Goal: Task Accomplishment & Management: Manage account settings

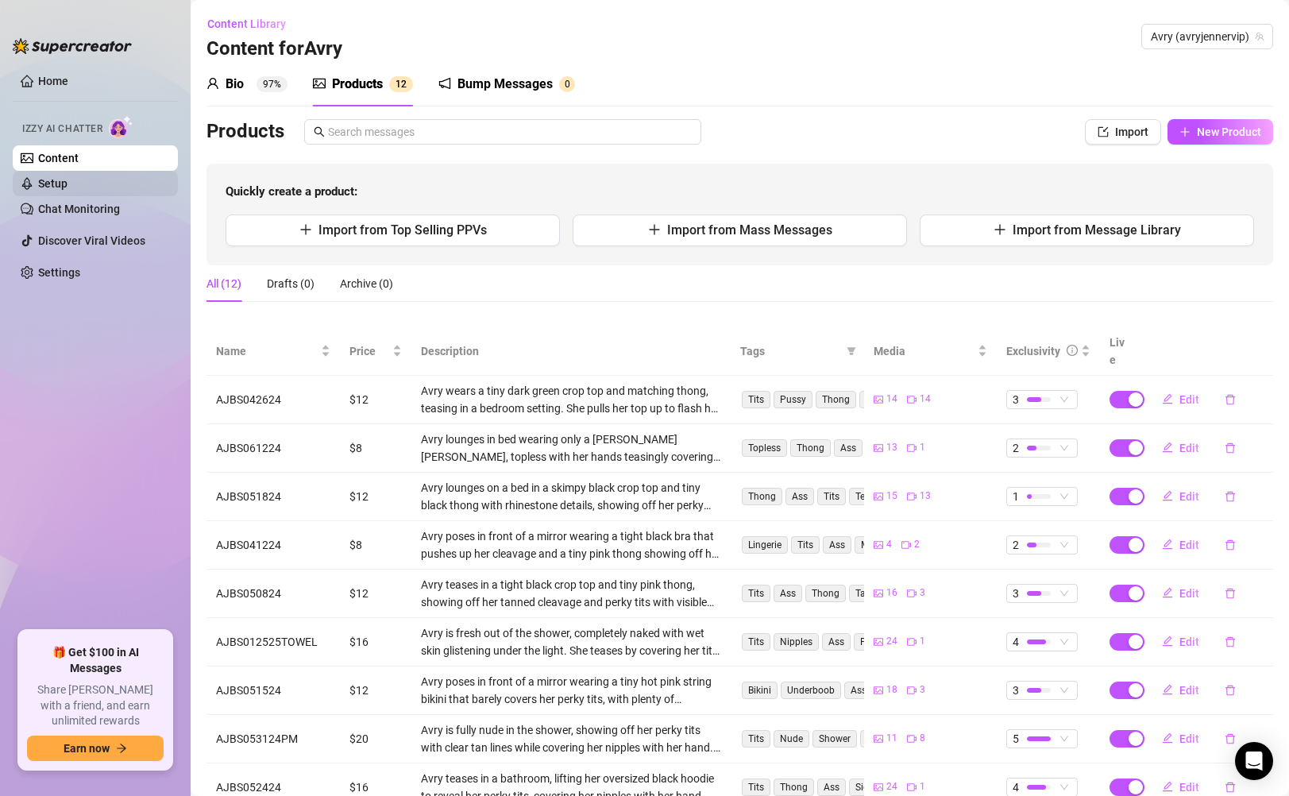
click at [68, 186] on link "Setup" at bounding box center [52, 183] width 29 height 13
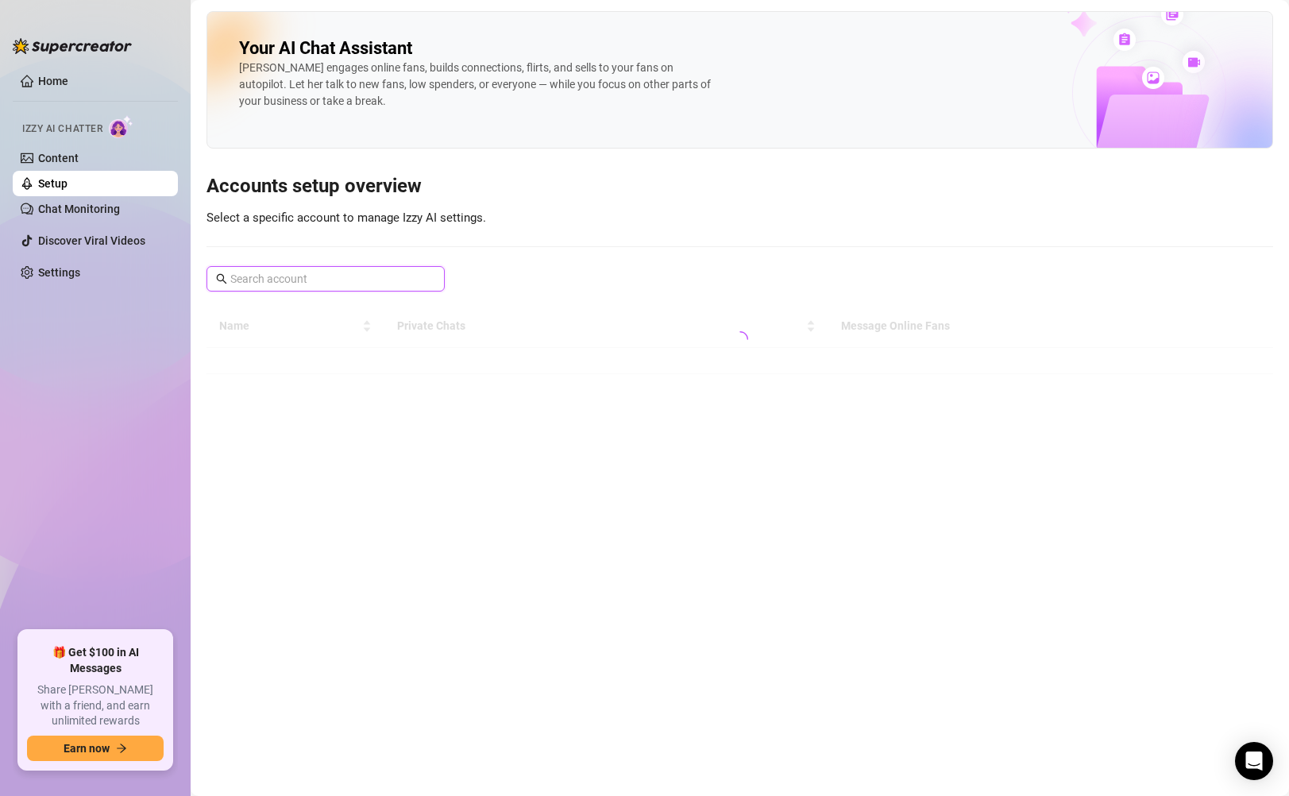
click at [313, 276] on input "text" at bounding box center [326, 278] width 192 height 17
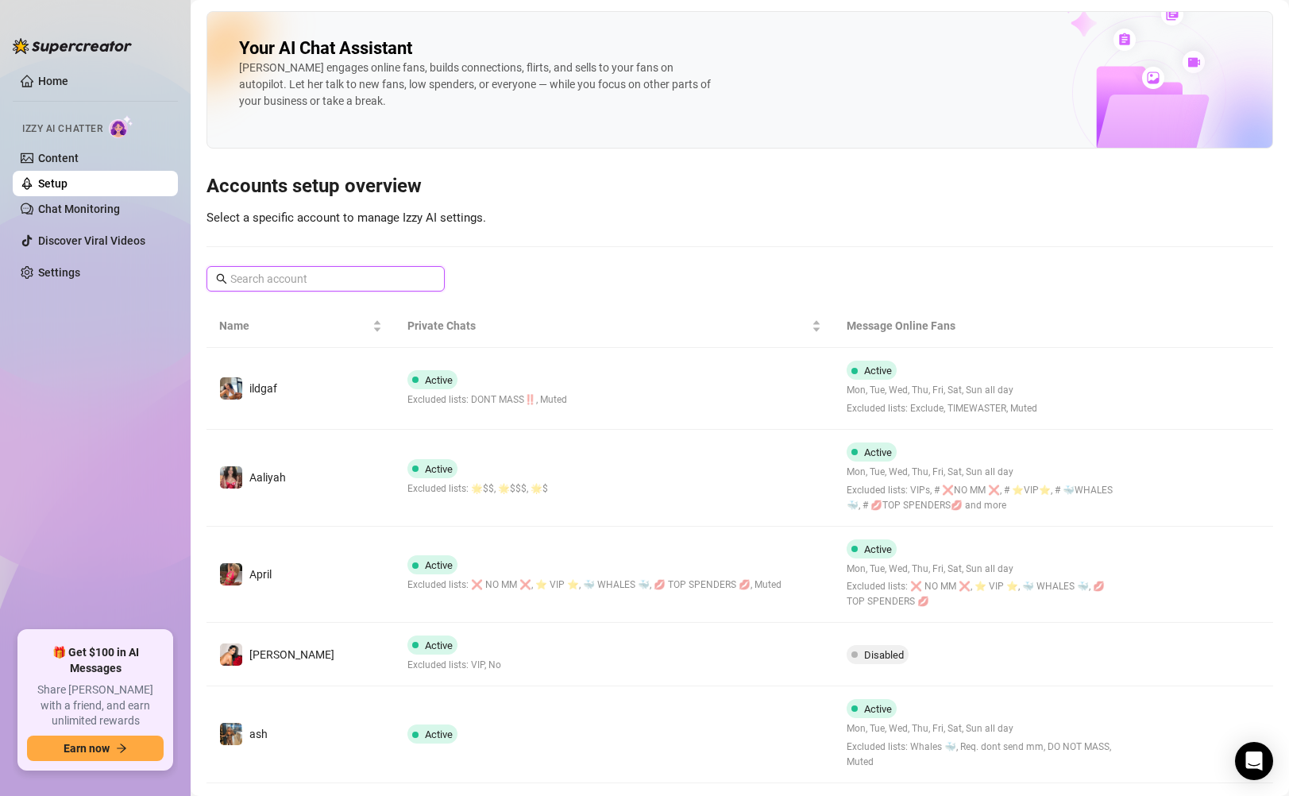
type input "1"
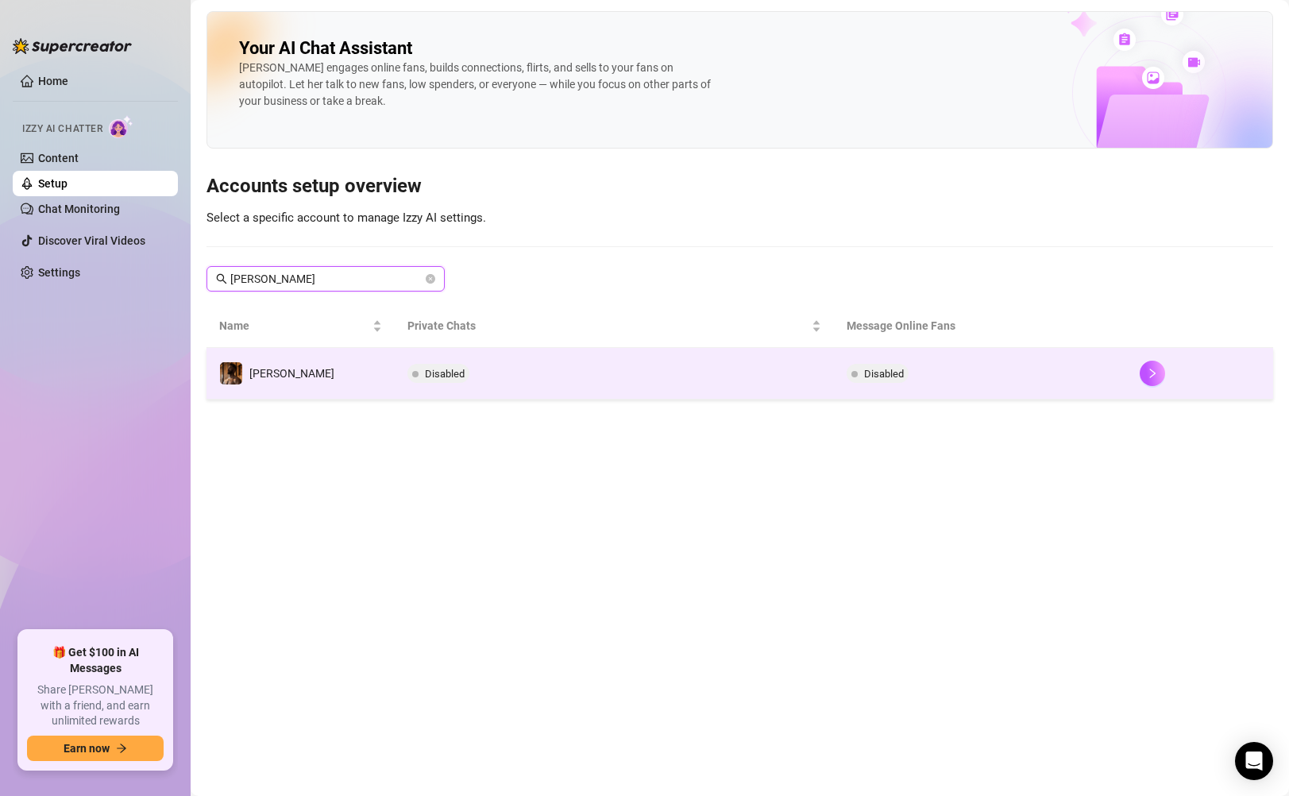
type input "[PERSON_NAME]"
click at [531, 385] on td "Disabled" at bounding box center [614, 374] width 439 height 52
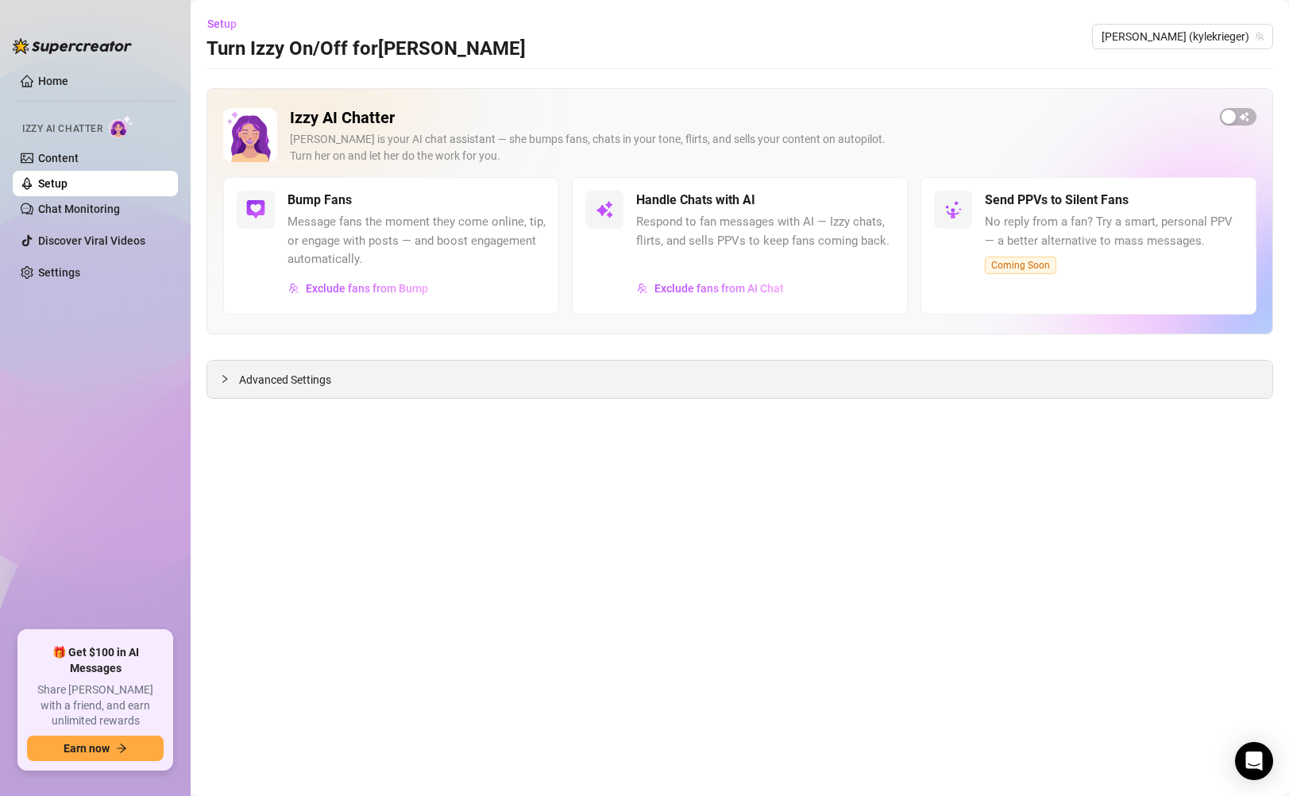
click at [233, 383] on div at bounding box center [229, 378] width 19 height 17
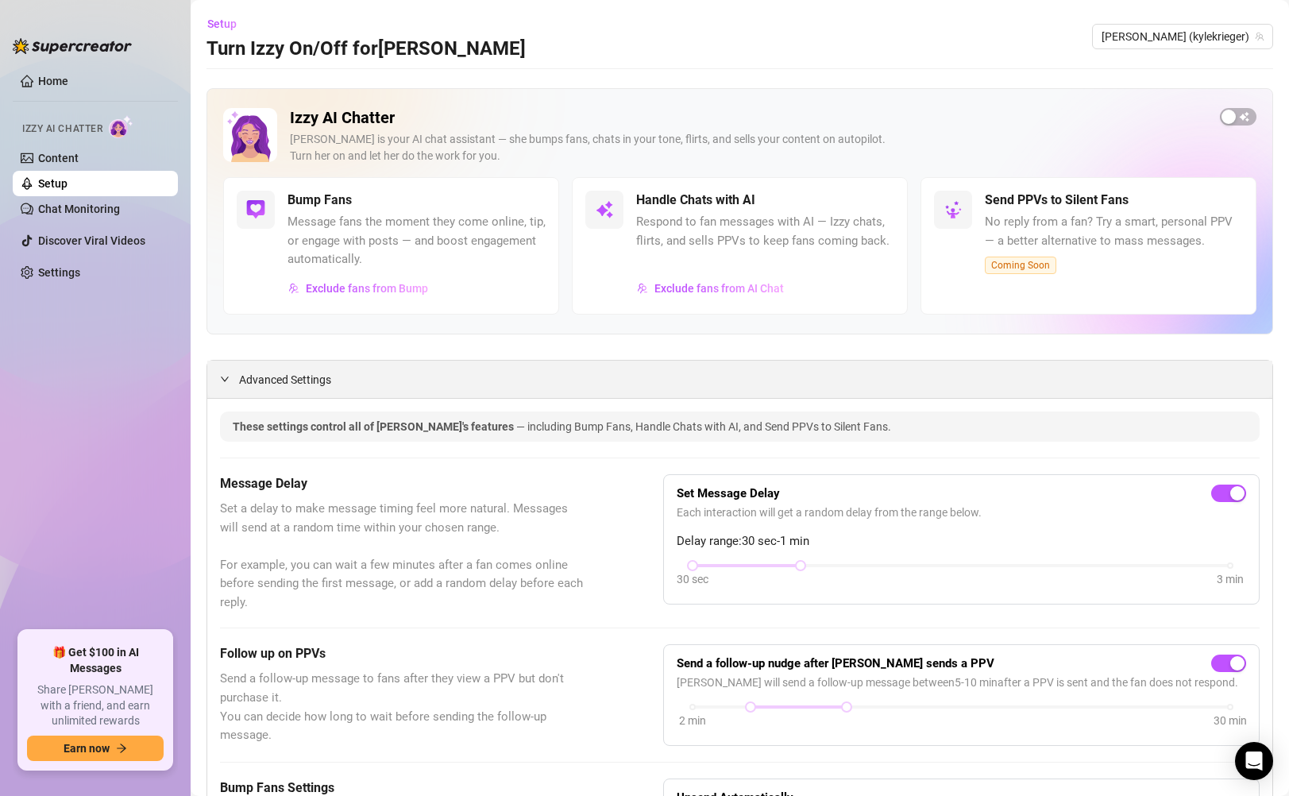
click at [227, 381] on icon "expanded" at bounding box center [225, 379] width 10 height 10
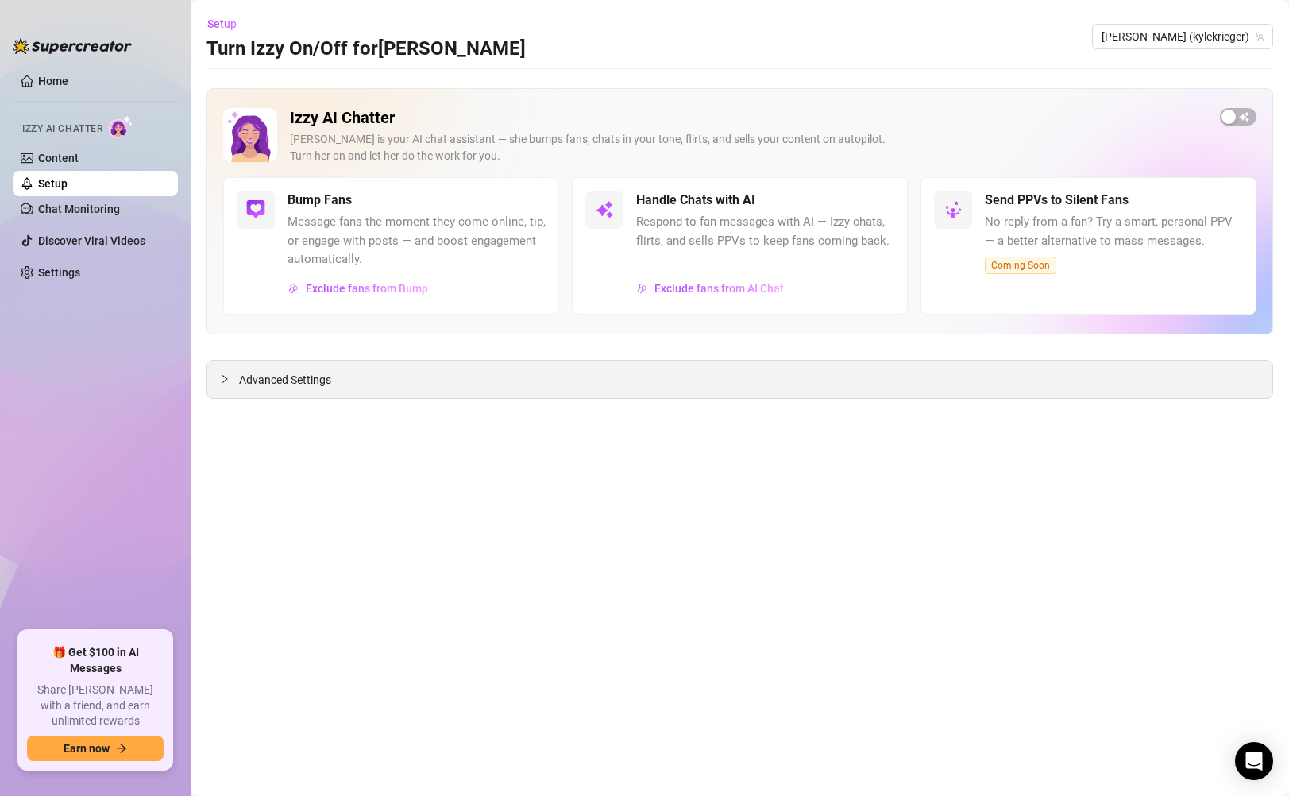
click at [227, 381] on icon "collapsed" at bounding box center [225, 379] width 10 height 10
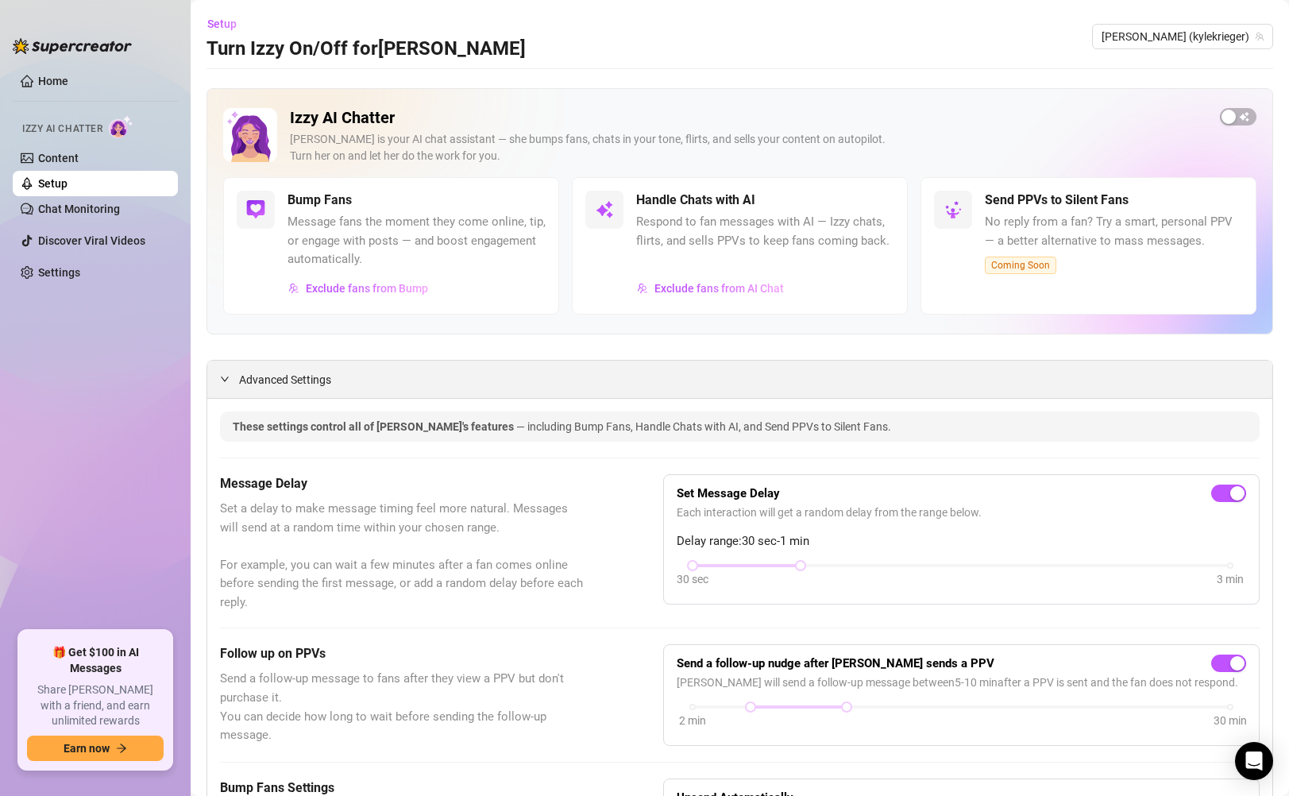
click at [223, 373] on div at bounding box center [229, 378] width 19 height 17
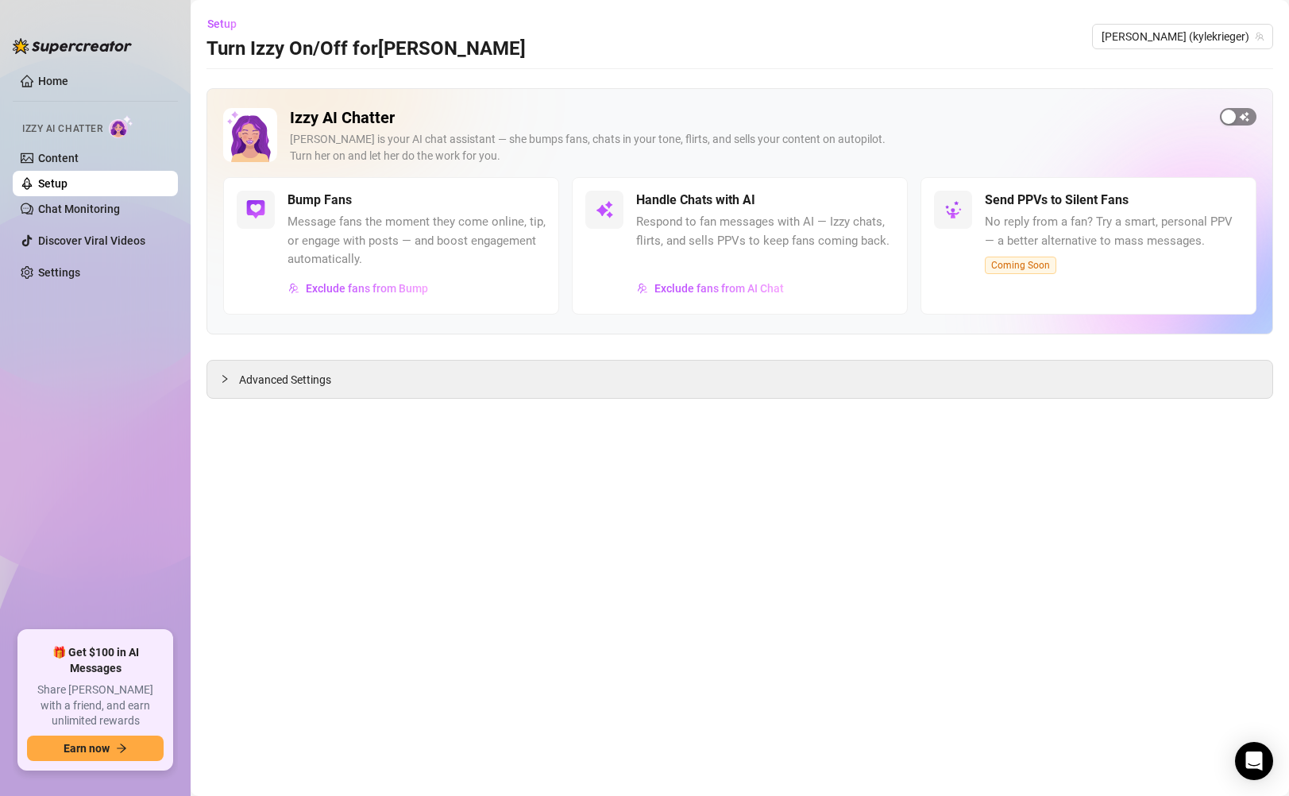
click at [883, 115] on span "button" at bounding box center [1238, 116] width 37 height 17
click at [719, 293] on span "Exclude fans from AI Chat" at bounding box center [719, 288] width 129 height 13
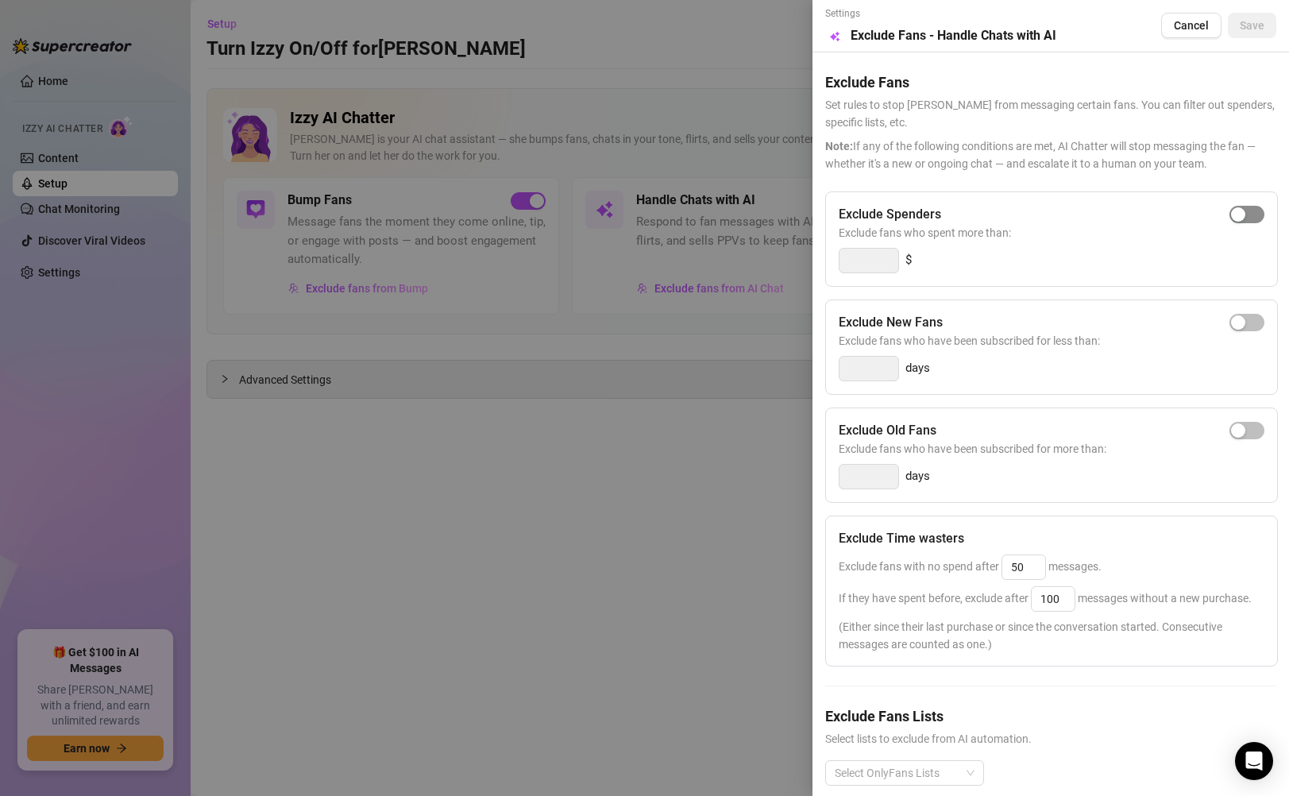
click at [883, 215] on div "button" at bounding box center [1238, 214] width 14 height 14
drag, startPoint x: 877, startPoint y: 259, endPoint x: 797, endPoint y: 261, distance: 80.3
click at [797, 261] on div "Settings Preview Exclude Fans - Handle Chats with AI Cancel Save Exclude Fans S…" at bounding box center [644, 398] width 1289 height 796
type input "500"
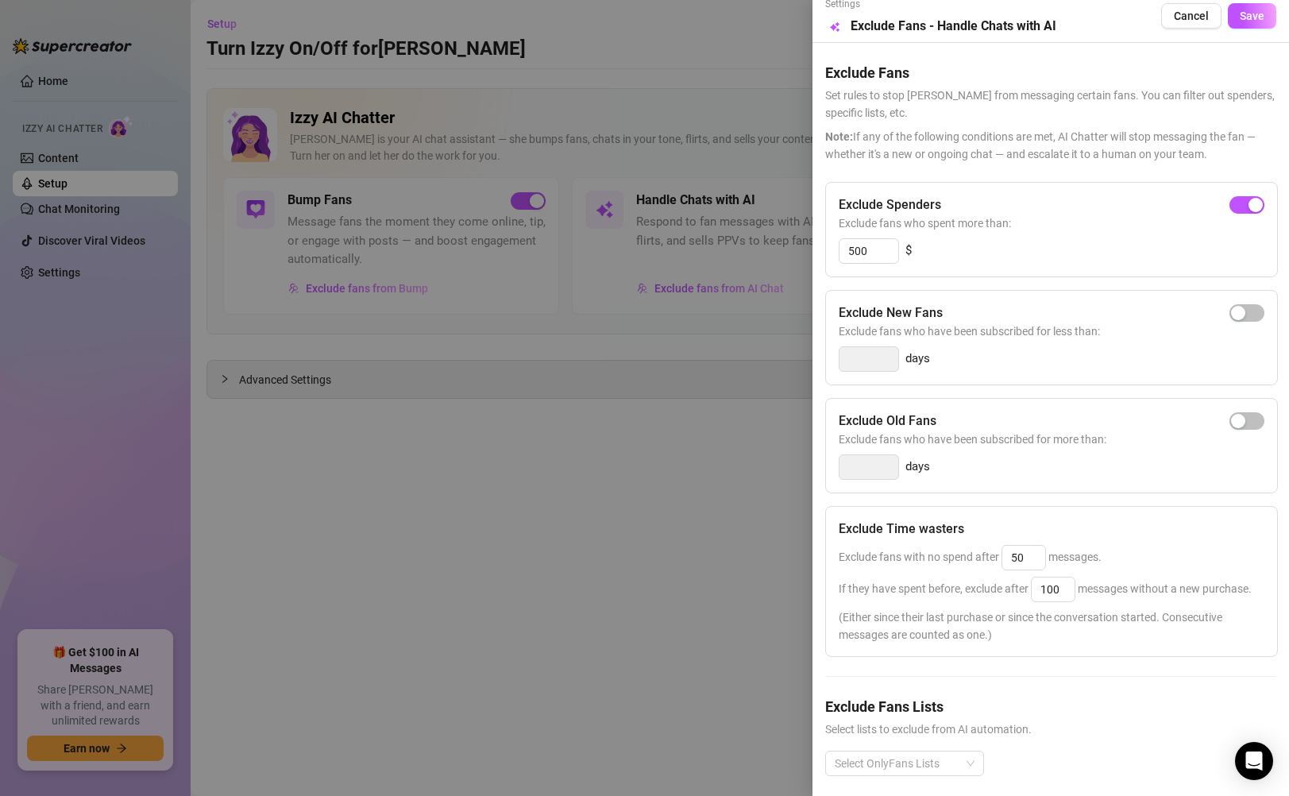
scroll to position [51, 0]
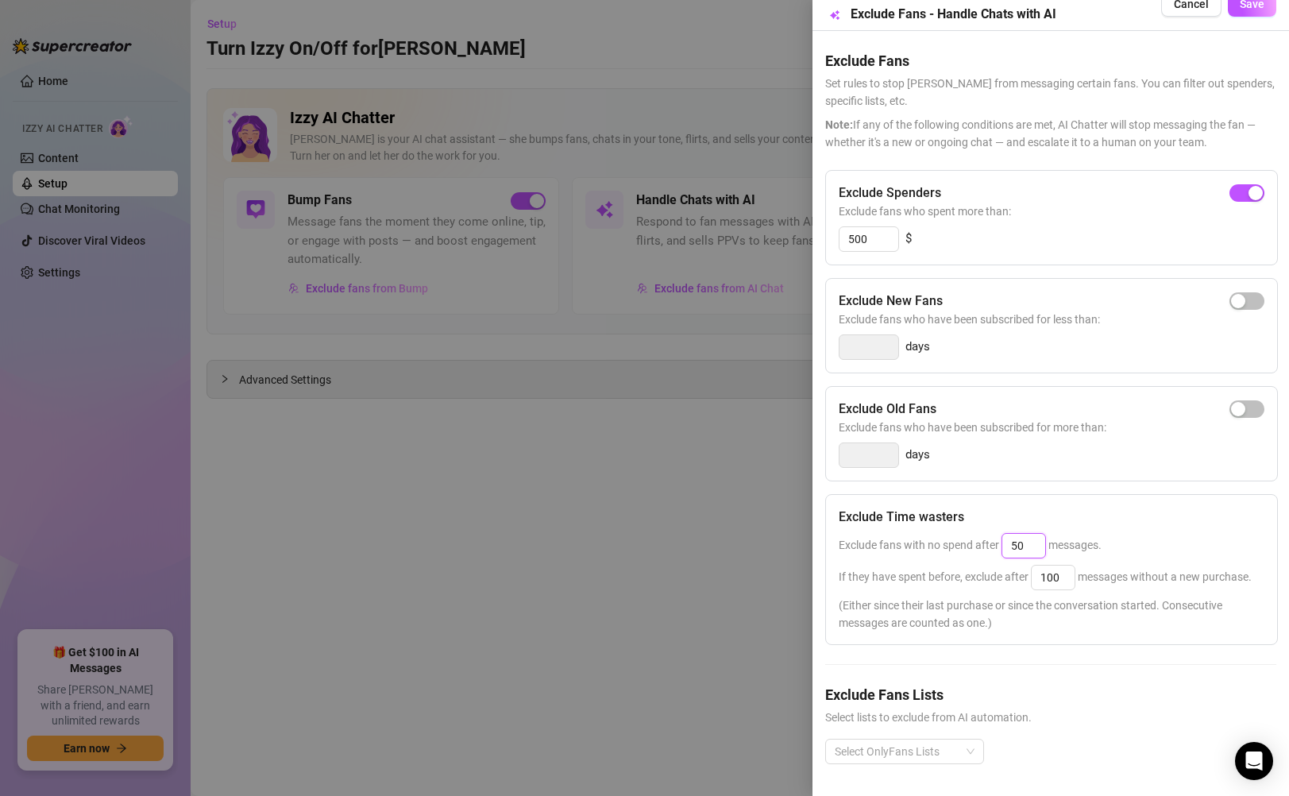
drag, startPoint x: 1031, startPoint y: 518, endPoint x: 1009, endPoint y: 518, distance: 22.2
click at [883, 534] on input "50" at bounding box center [1024, 546] width 43 height 24
type input "100"
click at [883, 566] on input "100" at bounding box center [1053, 578] width 43 height 24
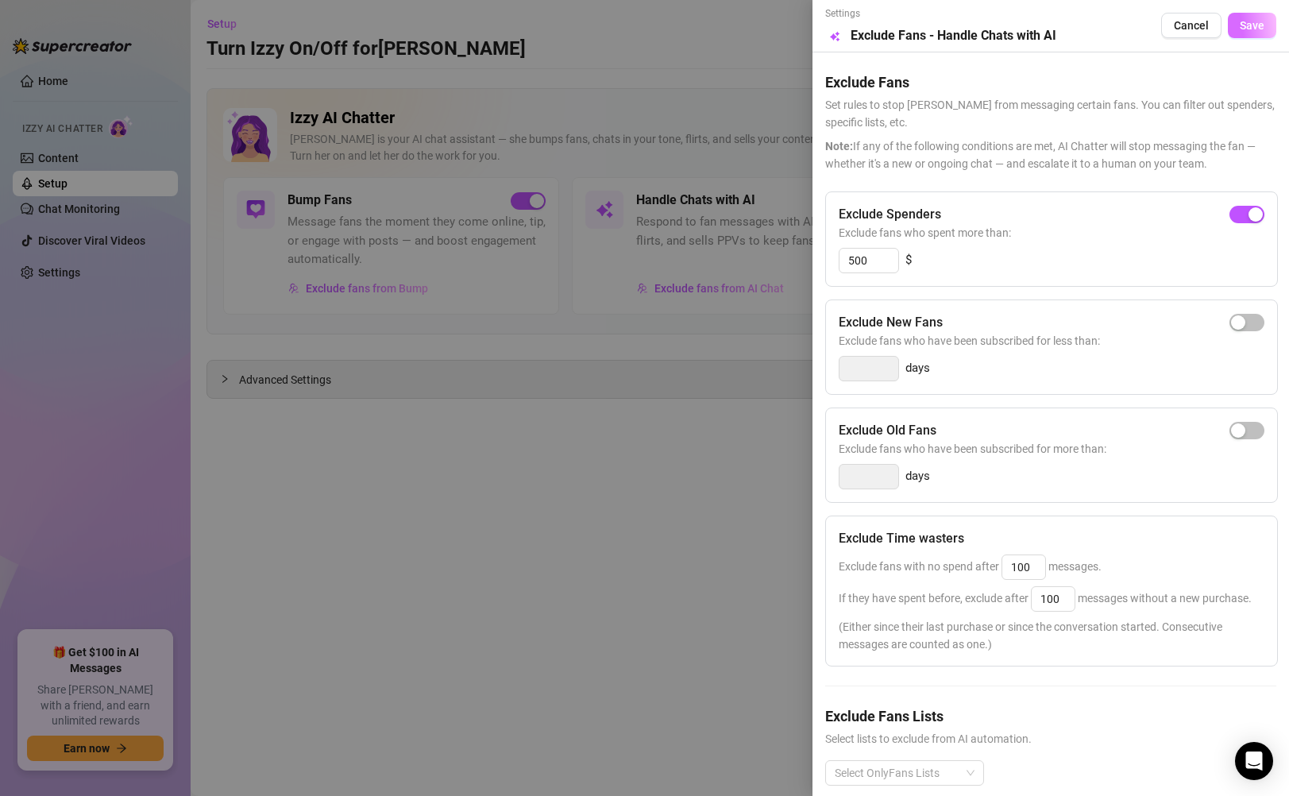
click at [883, 21] on span "Save" at bounding box center [1252, 25] width 25 height 13
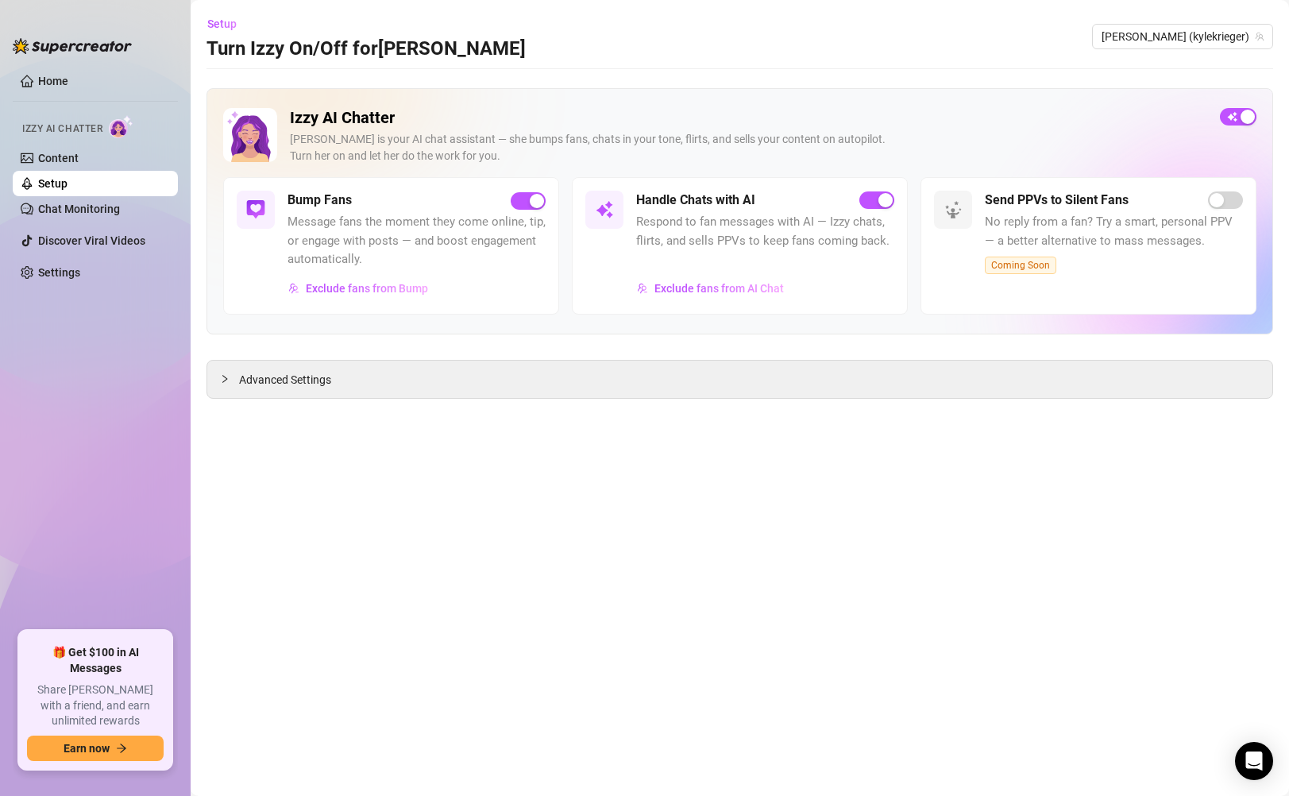
click at [68, 184] on link "Setup" at bounding box center [52, 183] width 29 height 13
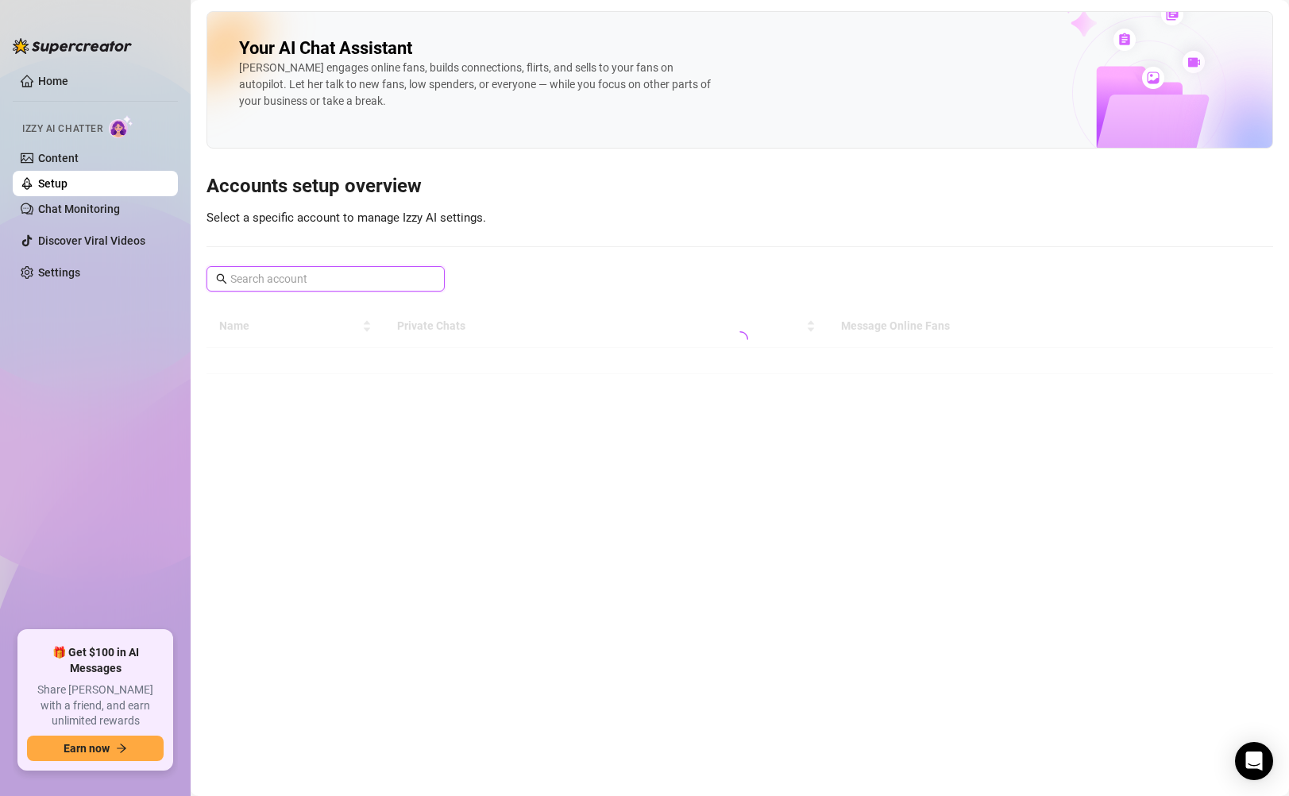
click at [413, 274] on input "text" at bounding box center [326, 278] width 192 height 17
type input "[PERSON_NAME]"
click at [438, 281] on span "[PERSON_NAME]" at bounding box center [326, 278] width 238 height 25
click at [430, 276] on icon "close-circle" at bounding box center [431, 279] width 10 height 10
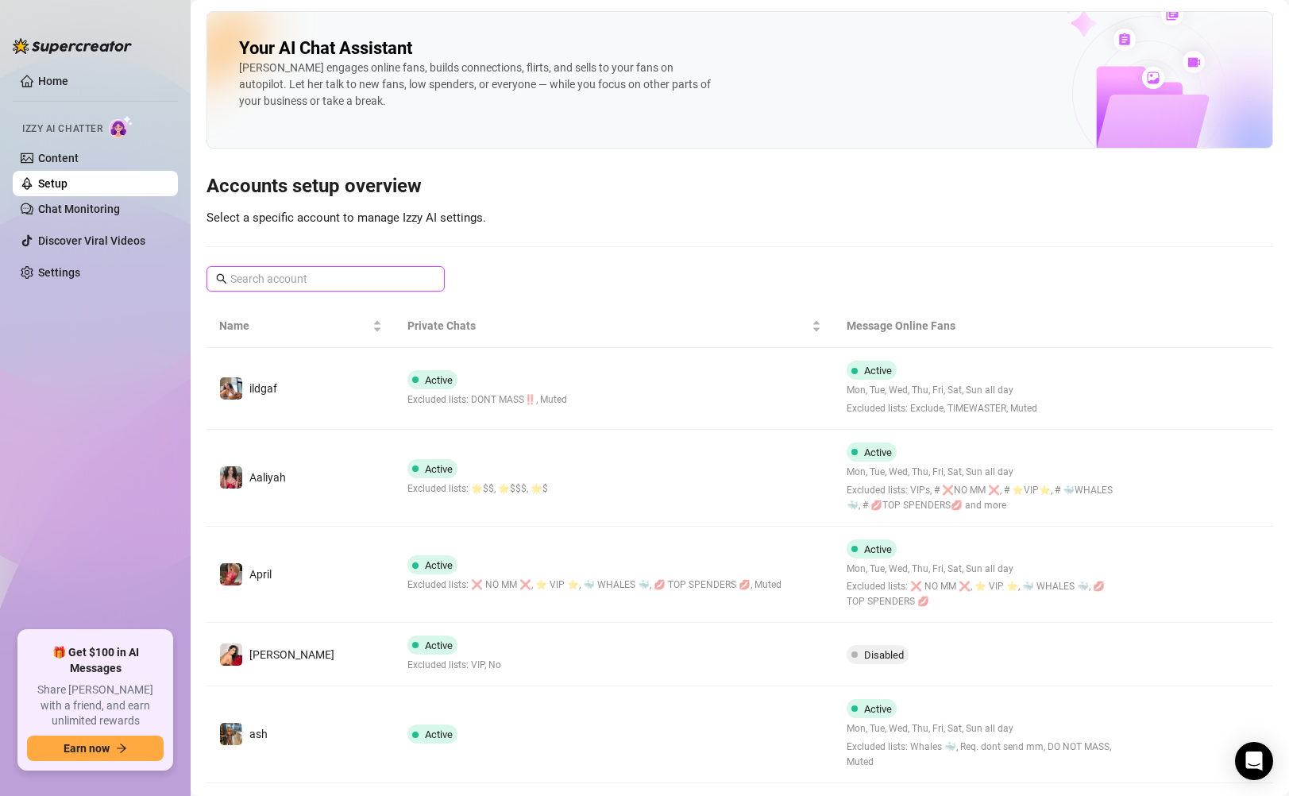
click at [387, 280] on input "text" at bounding box center [326, 278] width 192 height 17
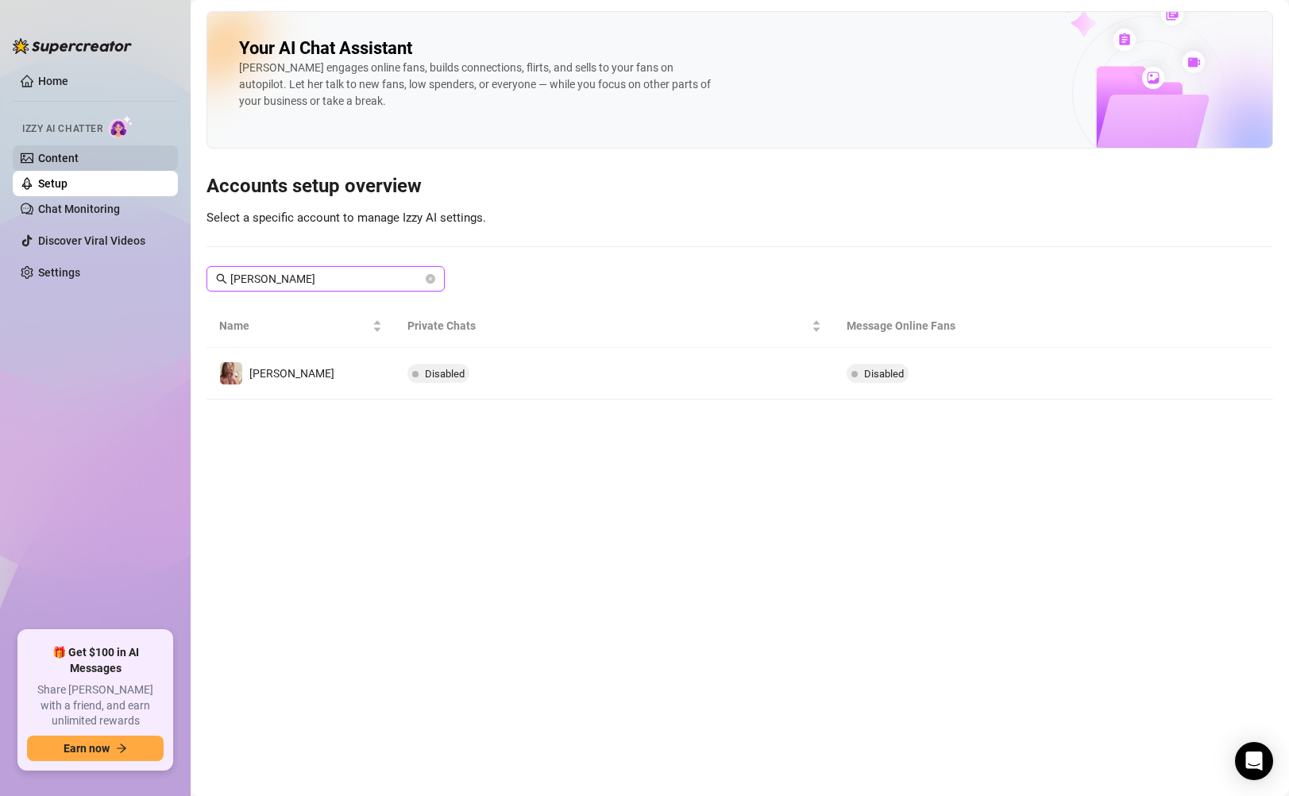
type input "[PERSON_NAME]"
click at [52, 164] on link "Content" at bounding box center [58, 158] width 41 height 13
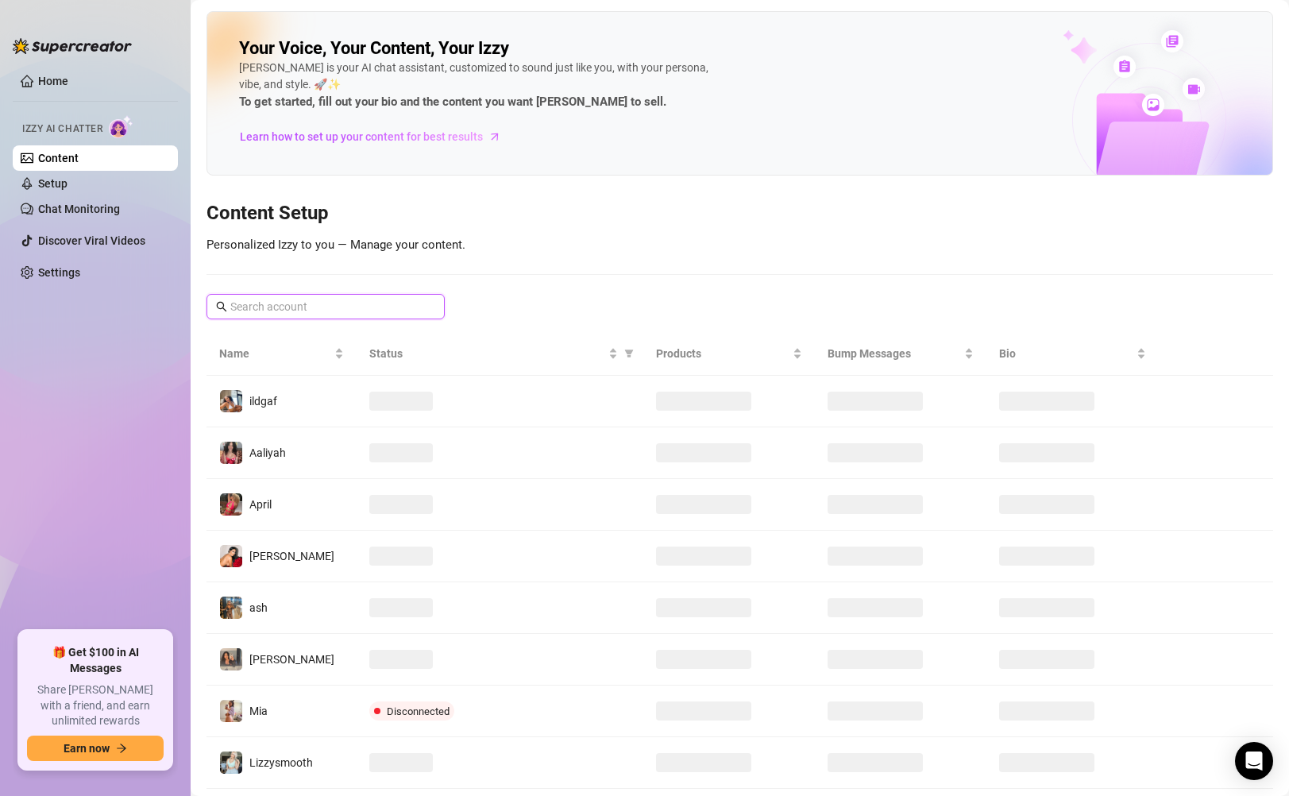
click at [288, 309] on input "text" at bounding box center [326, 306] width 192 height 17
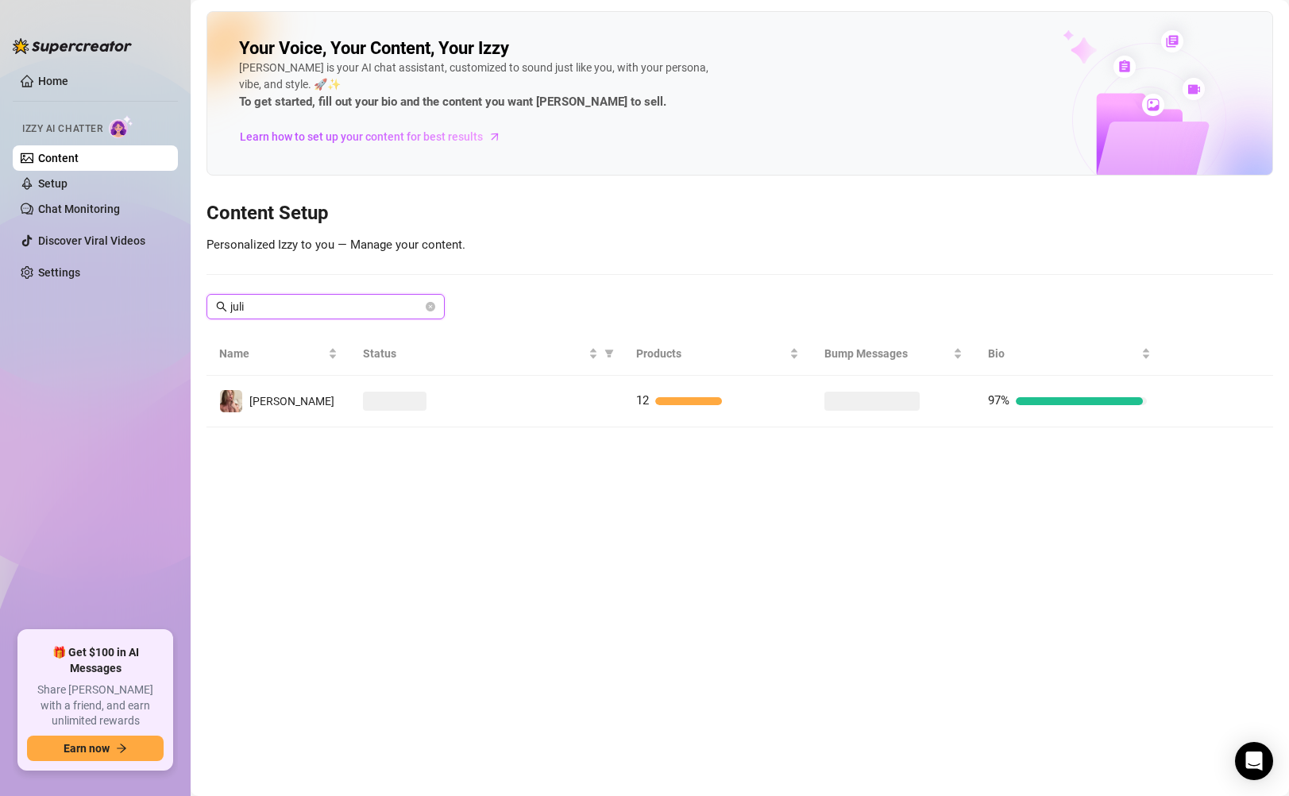
type input "[PERSON_NAME]"
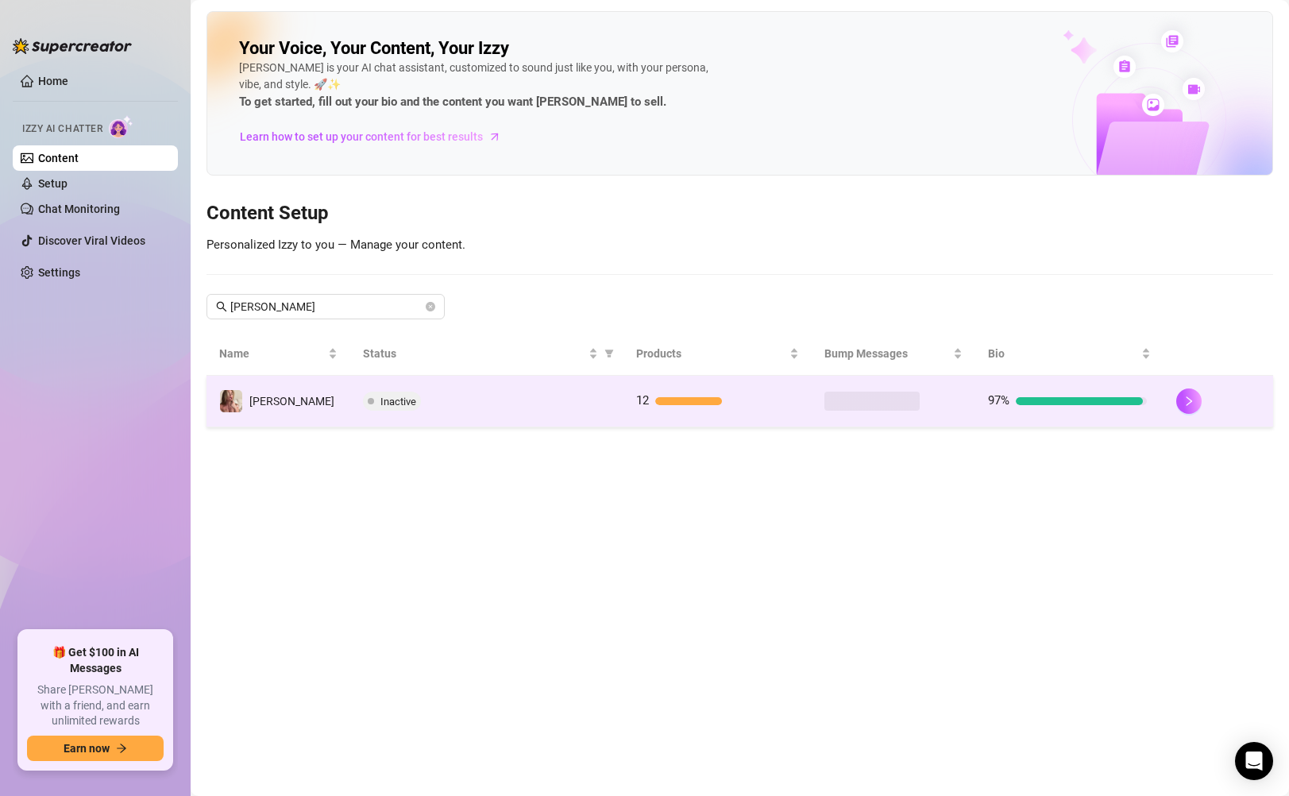
click at [492, 419] on td "Inactive" at bounding box center [486, 402] width 273 height 52
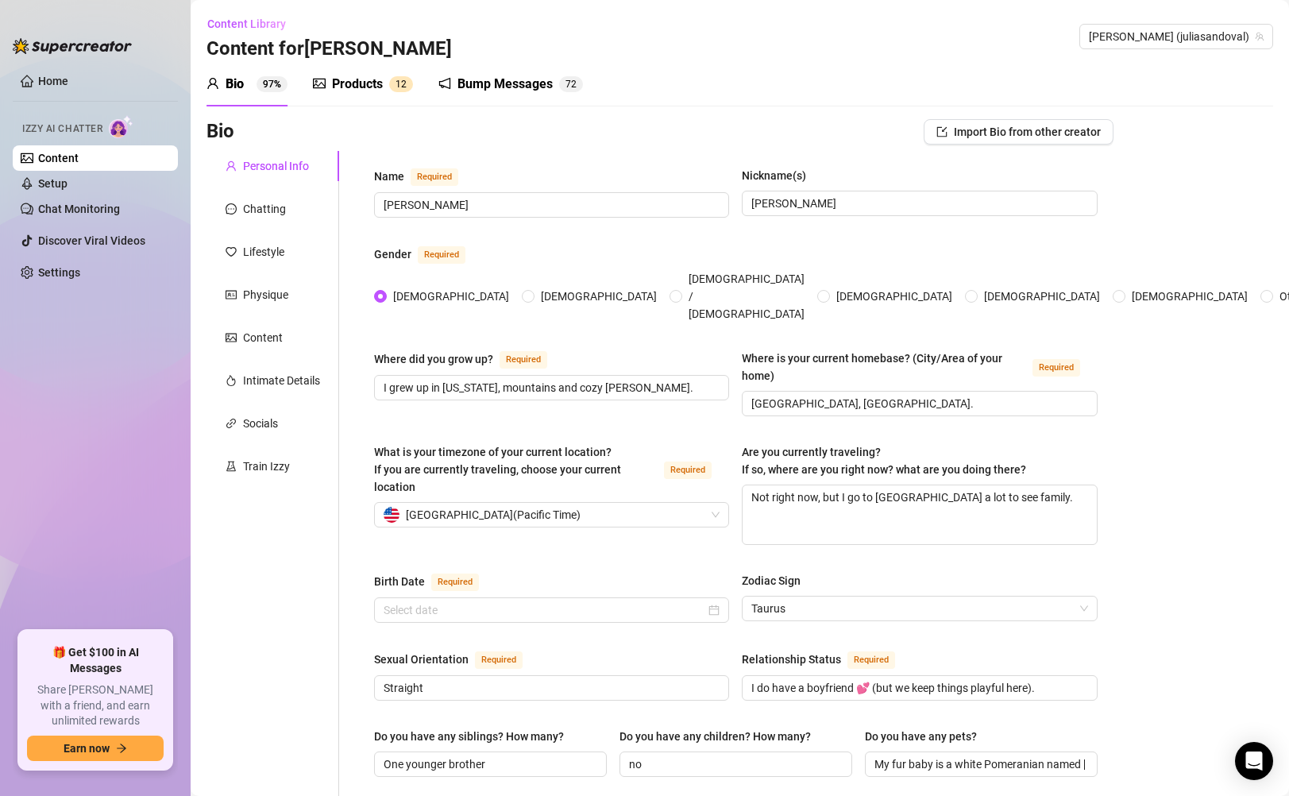
radio input "true"
type input "[DATE]"
click at [68, 180] on link "Setup" at bounding box center [52, 183] width 29 height 13
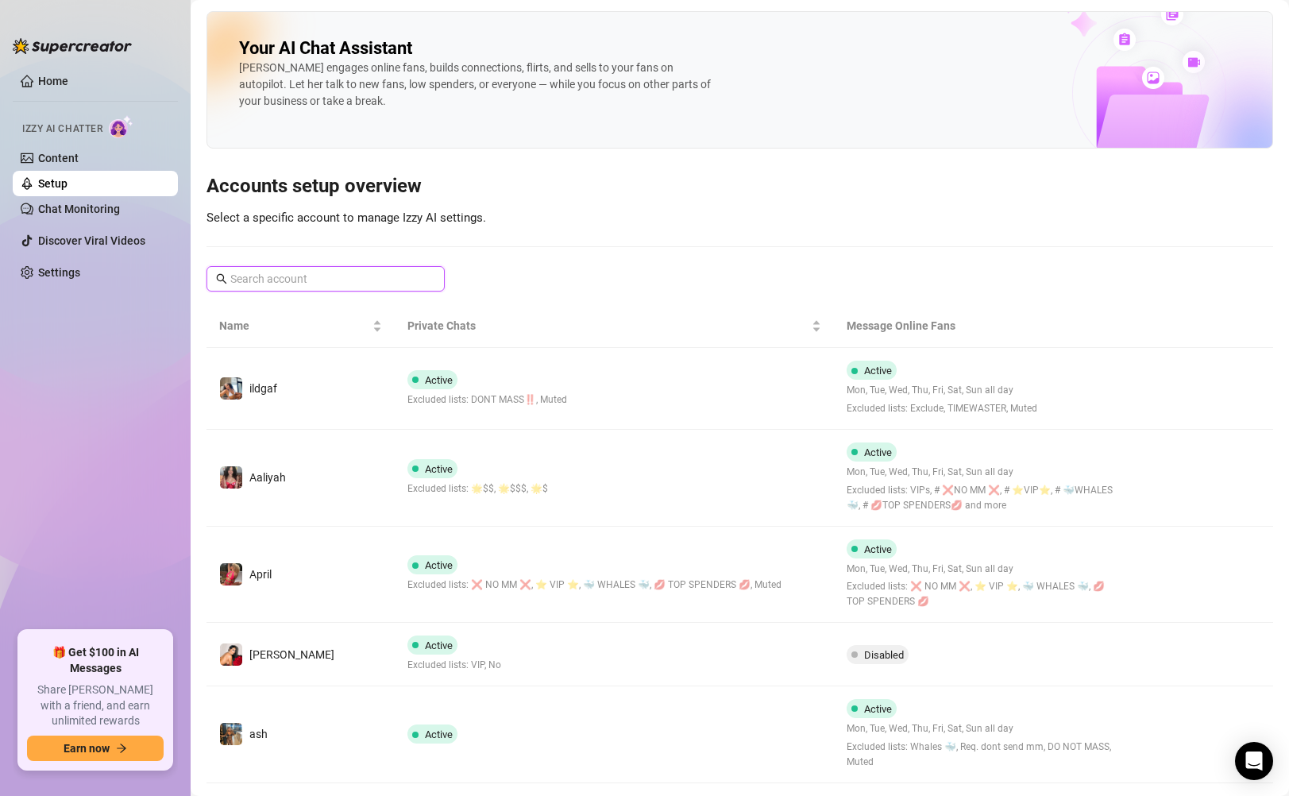
click at [284, 282] on input "text" at bounding box center [326, 278] width 192 height 17
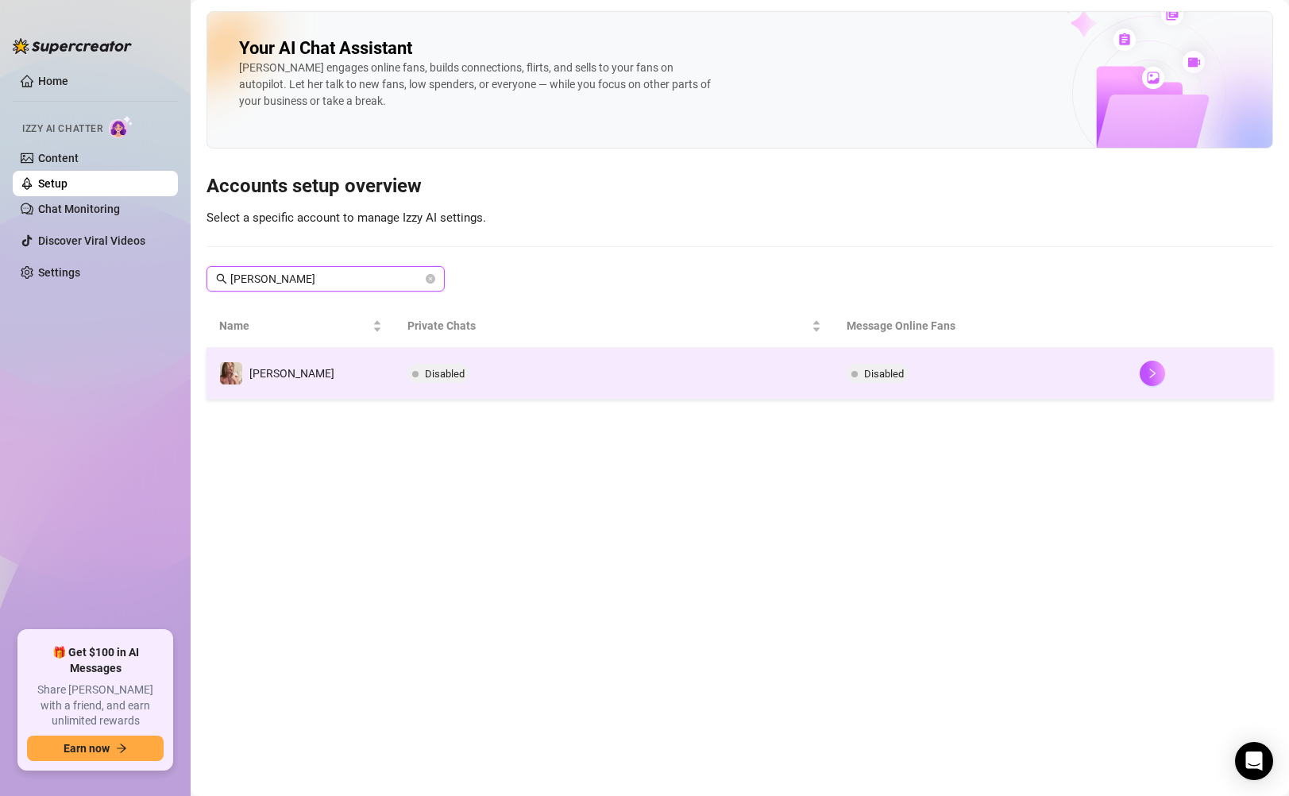
type input "[PERSON_NAME]"
click at [290, 356] on td "[PERSON_NAME]" at bounding box center [301, 374] width 188 height 52
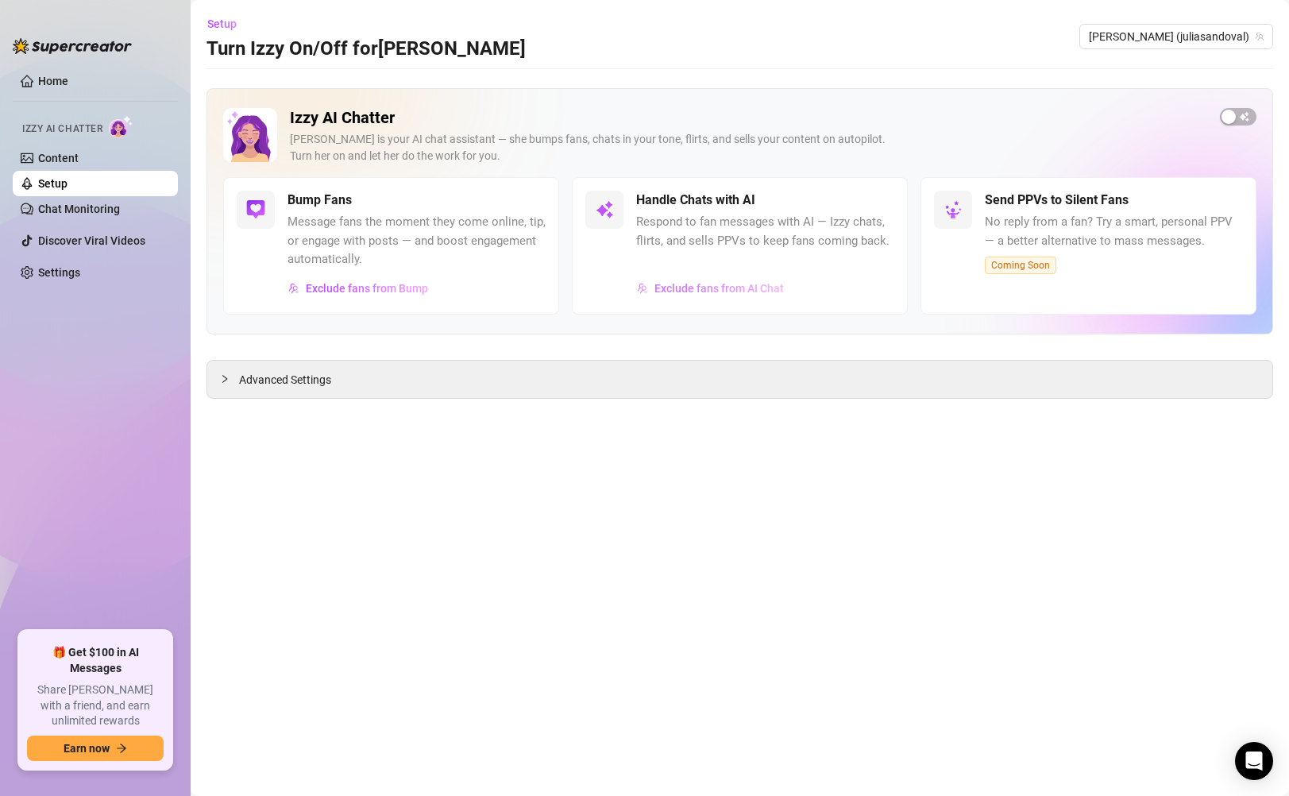
click at [700, 286] on span "Exclude fans from AI Chat" at bounding box center [719, 288] width 129 height 13
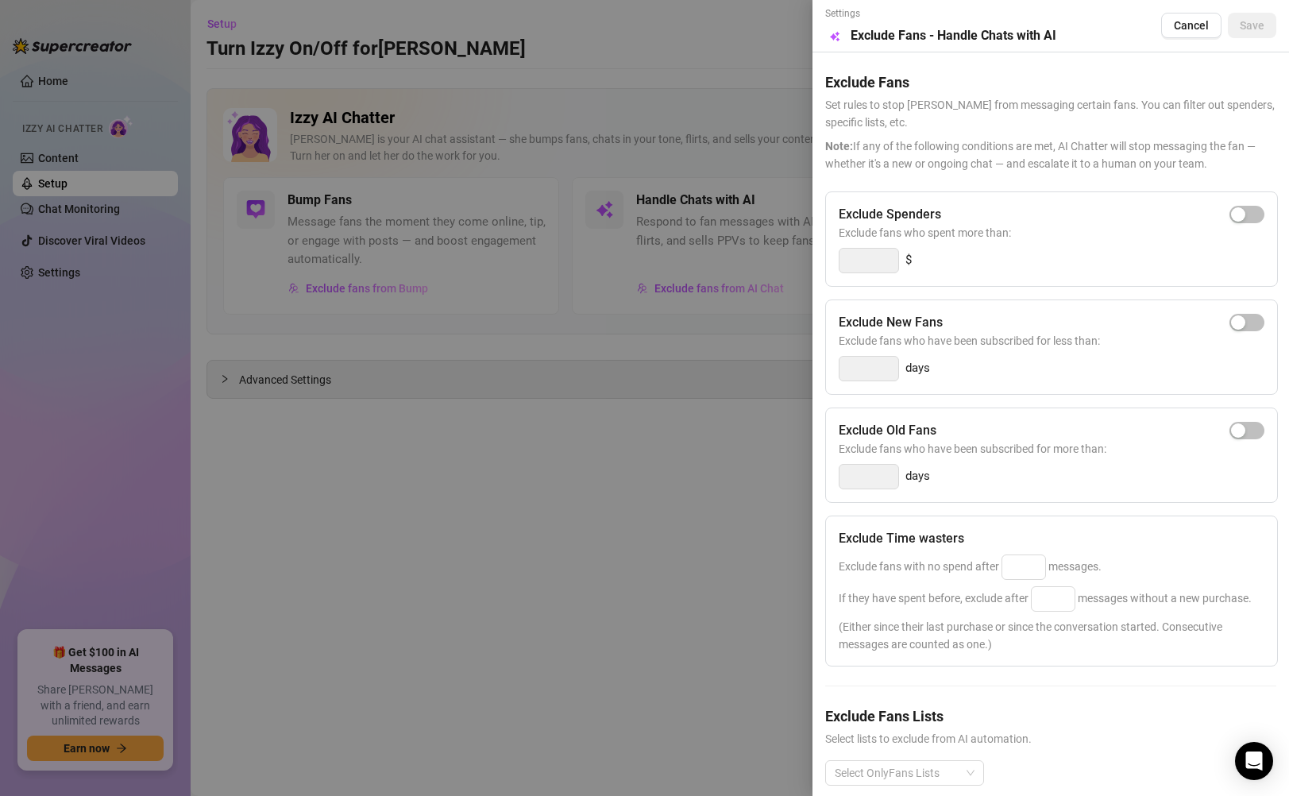
drag, startPoint x: 1235, startPoint y: 220, endPoint x: 1138, endPoint y: 235, distance: 98.1
click at [883, 219] on span "button" at bounding box center [1247, 214] width 35 height 17
drag, startPoint x: 891, startPoint y: 266, endPoint x: 766, endPoint y: 264, distance: 125.5
click at [766, 264] on div "Settings Preview Exclude Fans - Handle Chats with AI Cancel Save Exclude Fans S…" at bounding box center [644, 398] width 1289 height 796
type input "500"
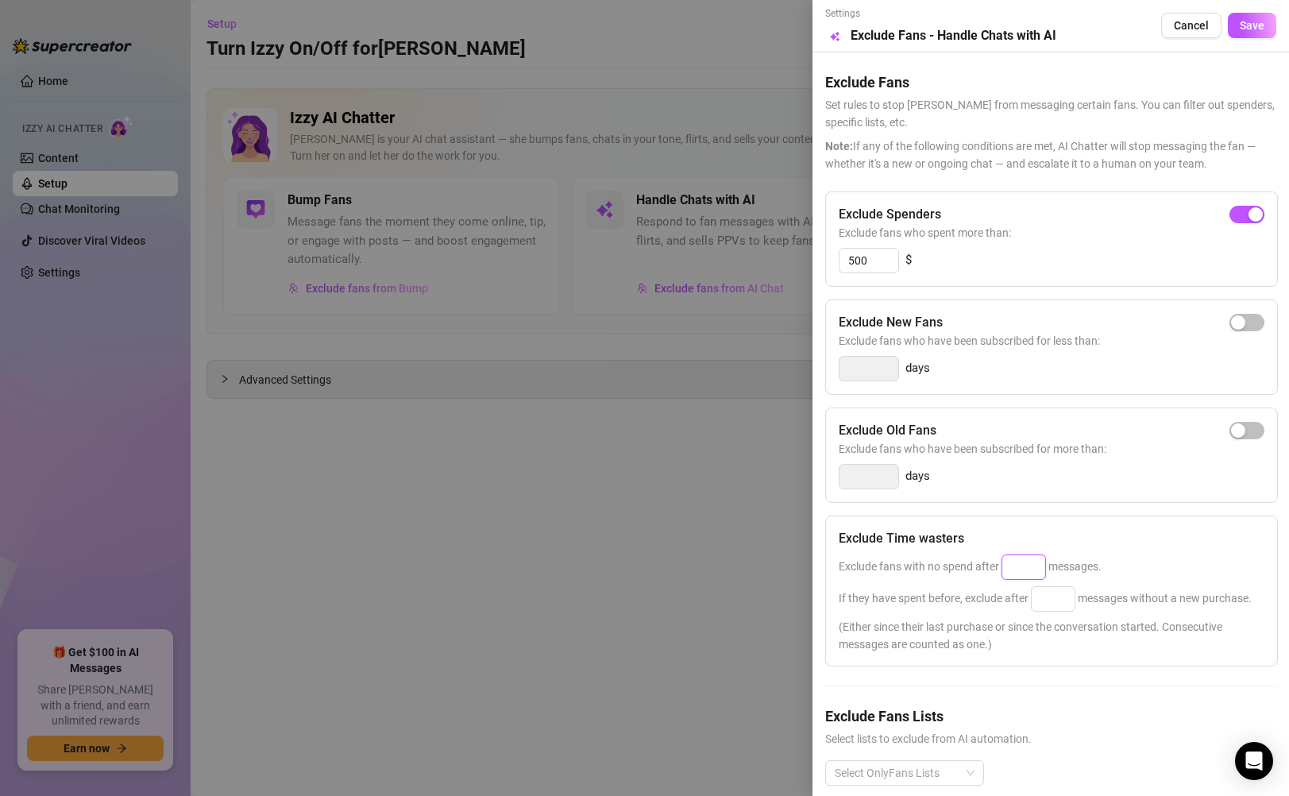
click at [883, 562] on input at bounding box center [1024, 567] width 43 height 24
type input "100"
click at [883, 32] on span "Save" at bounding box center [1252, 25] width 25 height 13
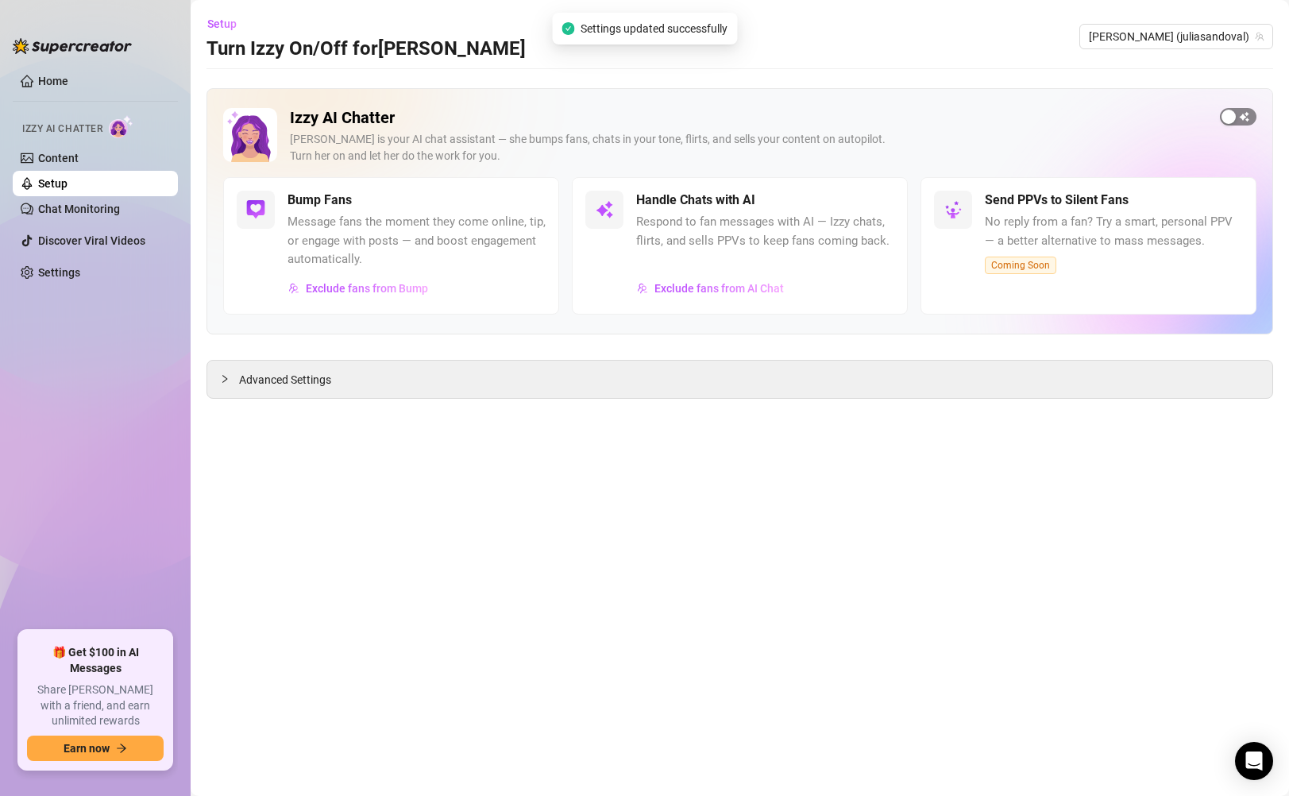
click at [883, 113] on span "button" at bounding box center [1238, 116] width 37 height 17
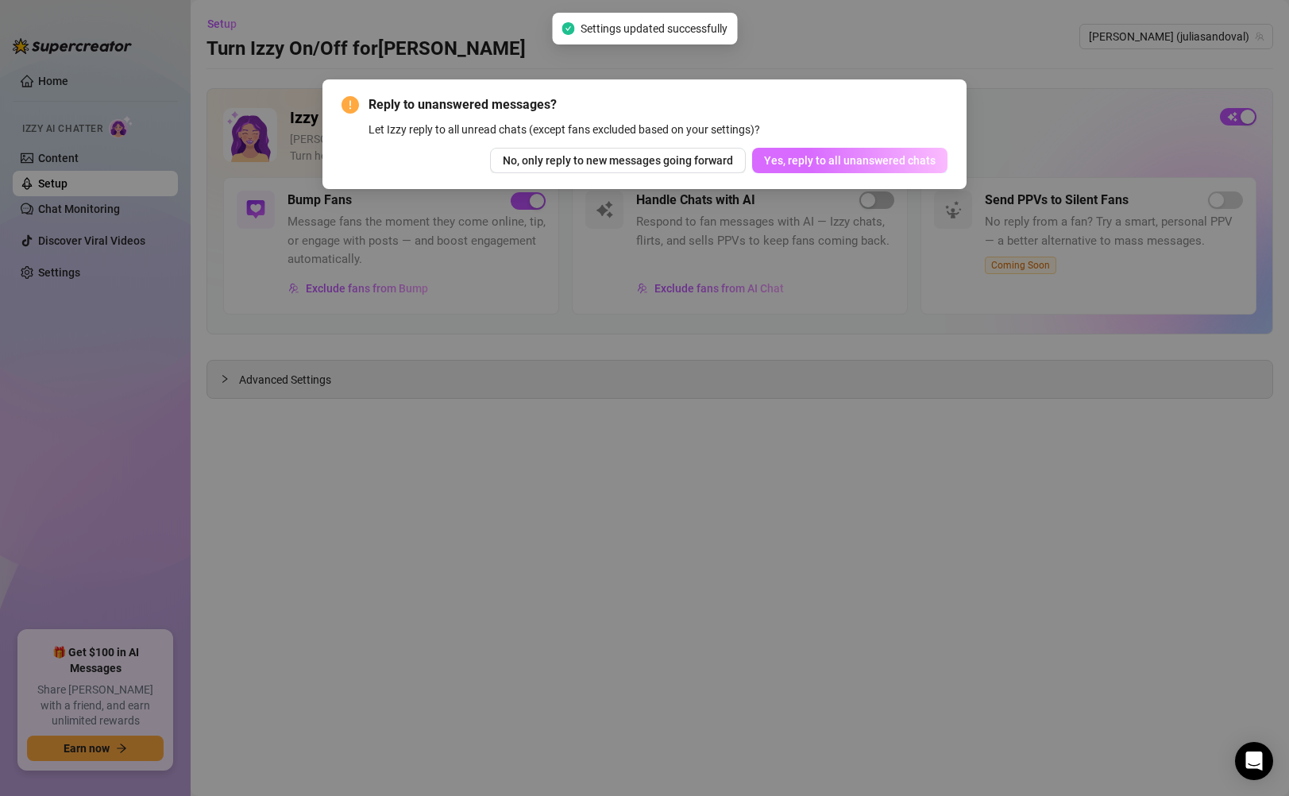
click at [875, 164] on span "Yes, reply to all unanswered chats" at bounding box center [850, 160] width 172 height 13
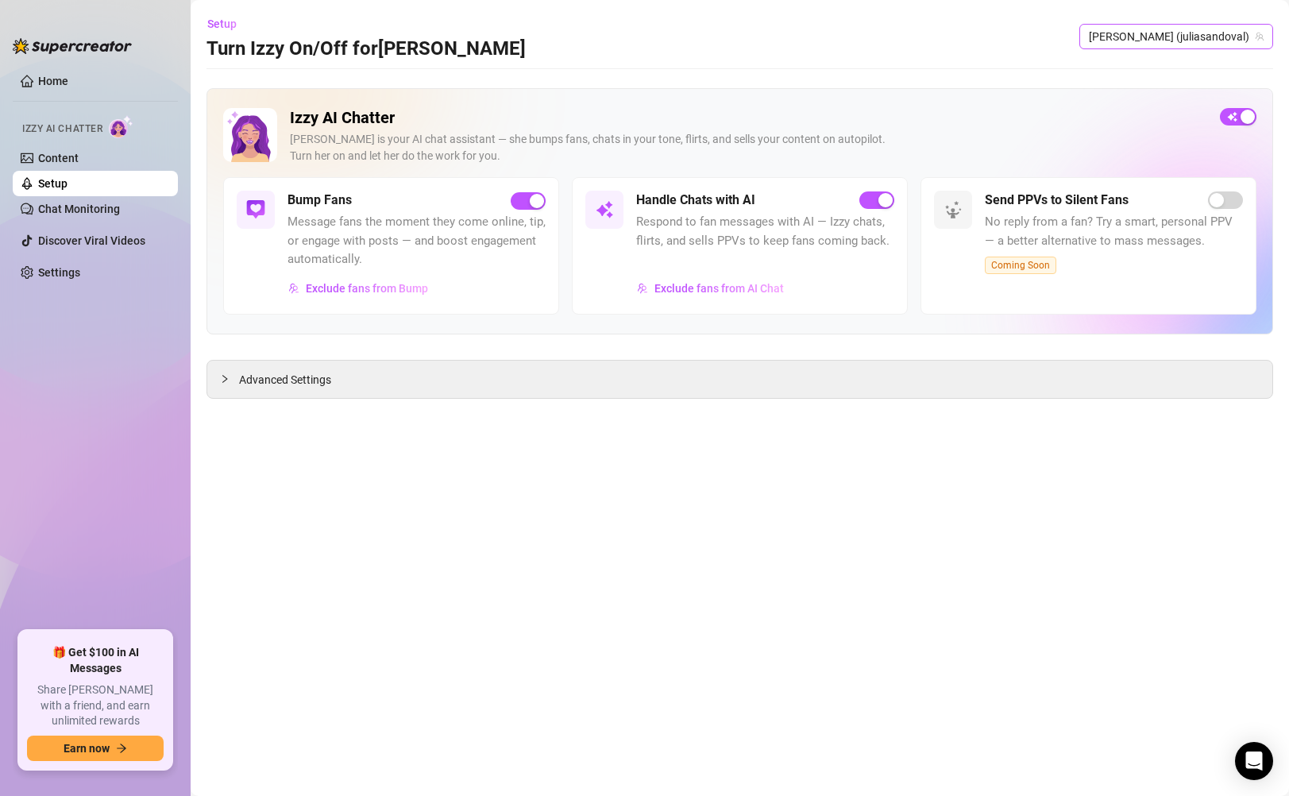
click at [883, 40] on span "[PERSON_NAME] (juliasandoval)" at bounding box center [1176, 37] width 175 height 24
type input "unfiltered"
click at [883, 66] on span "( unfilteredjohn )" at bounding box center [1222, 68] width 76 height 17
click at [79, 164] on link "Content" at bounding box center [58, 158] width 41 height 13
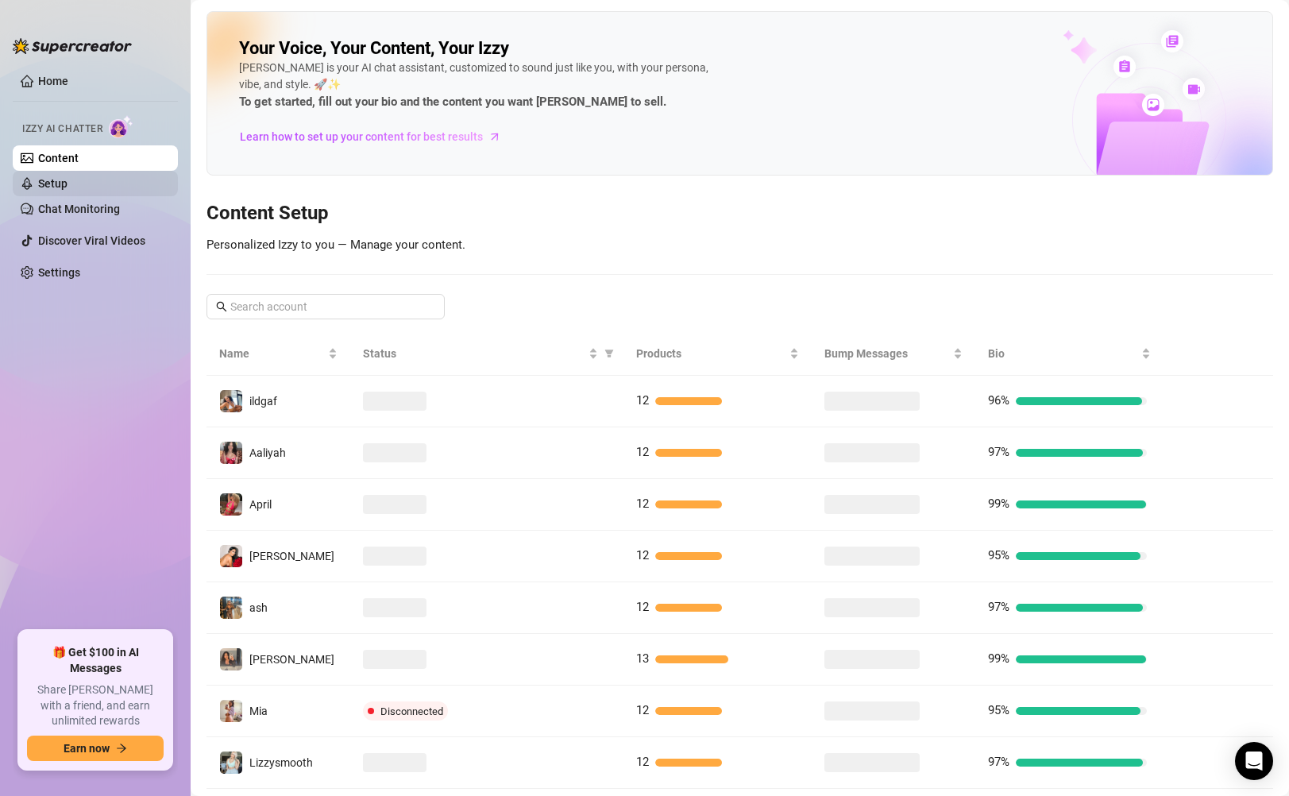
click at [68, 184] on link "Setup" at bounding box center [52, 183] width 29 height 13
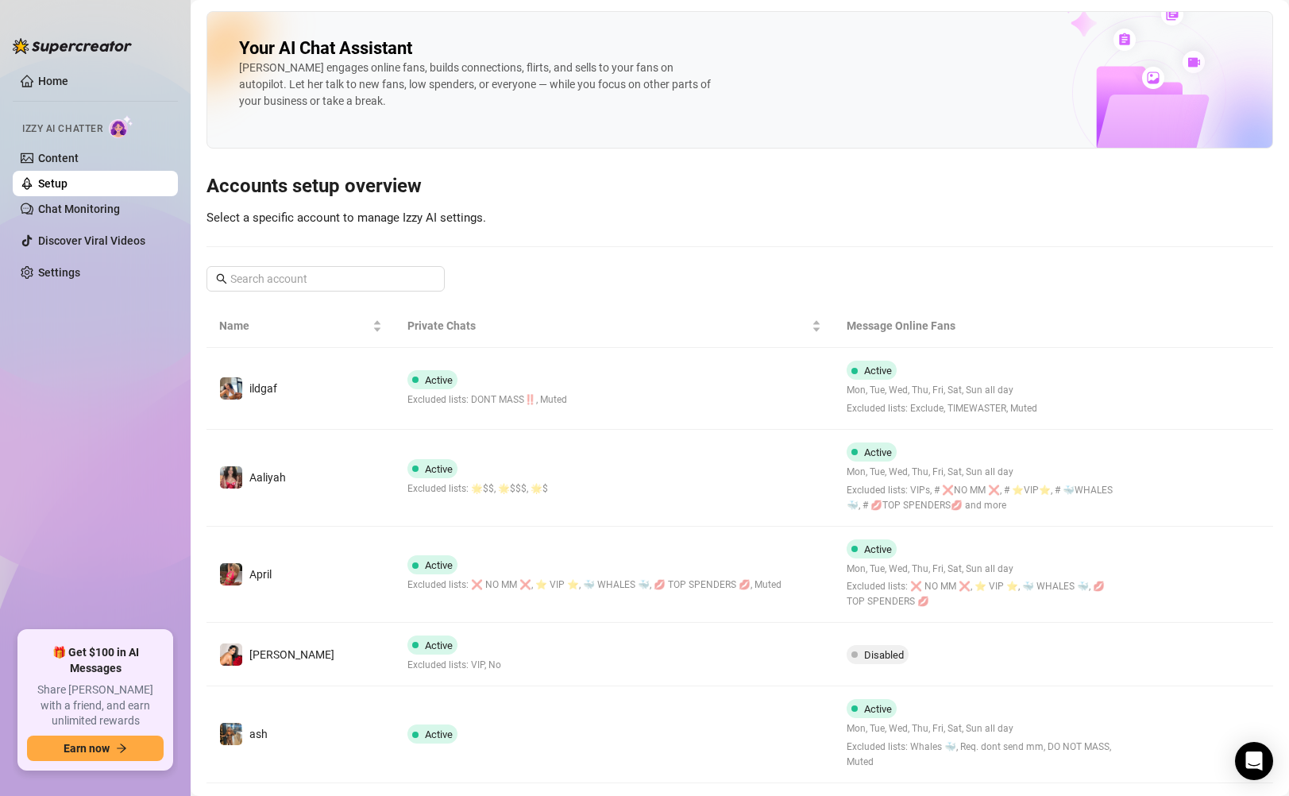
click at [68, 184] on link "Setup" at bounding box center [52, 183] width 29 height 13
click at [303, 286] on input "text" at bounding box center [326, 278] width 192 height 17
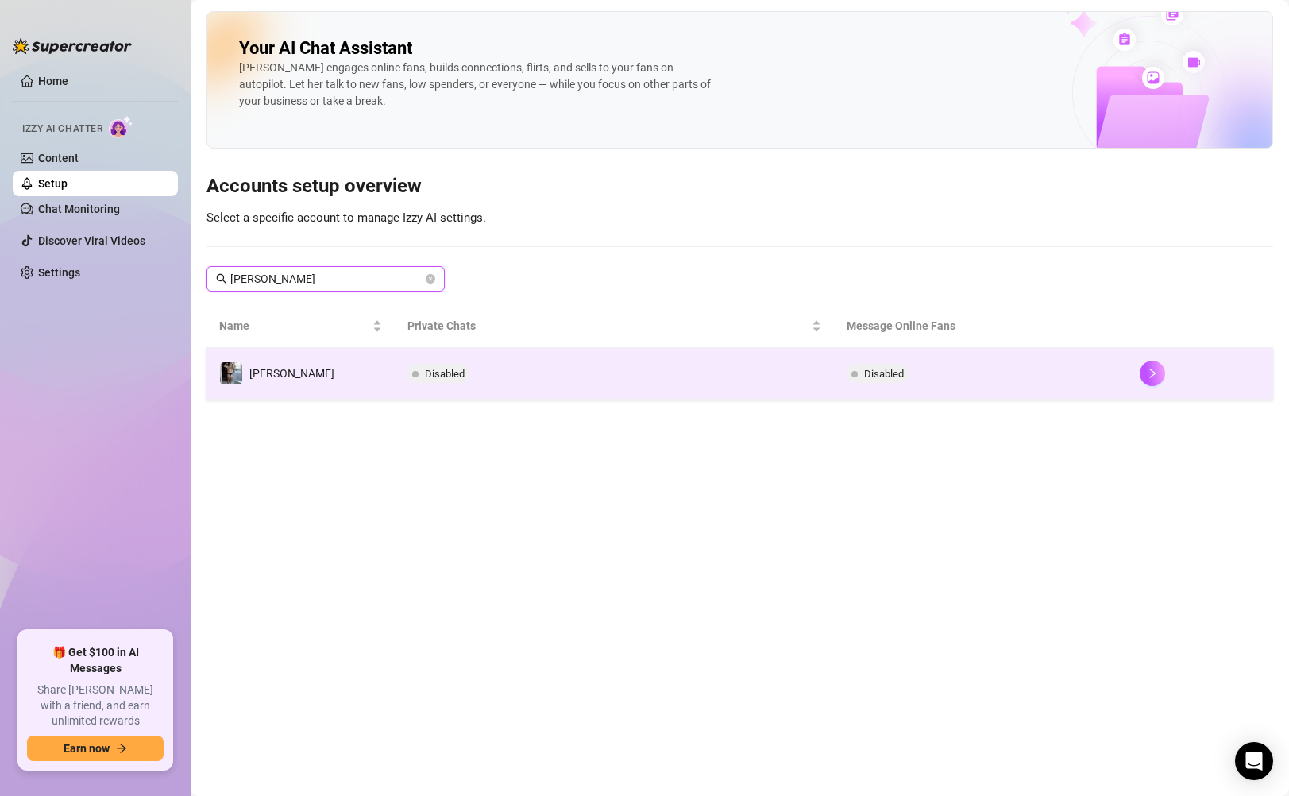
type input "[PERSON_NAME]"
click at [593, 378] on td "Disabled" at bounding box center [614, 374] width 439 height 52
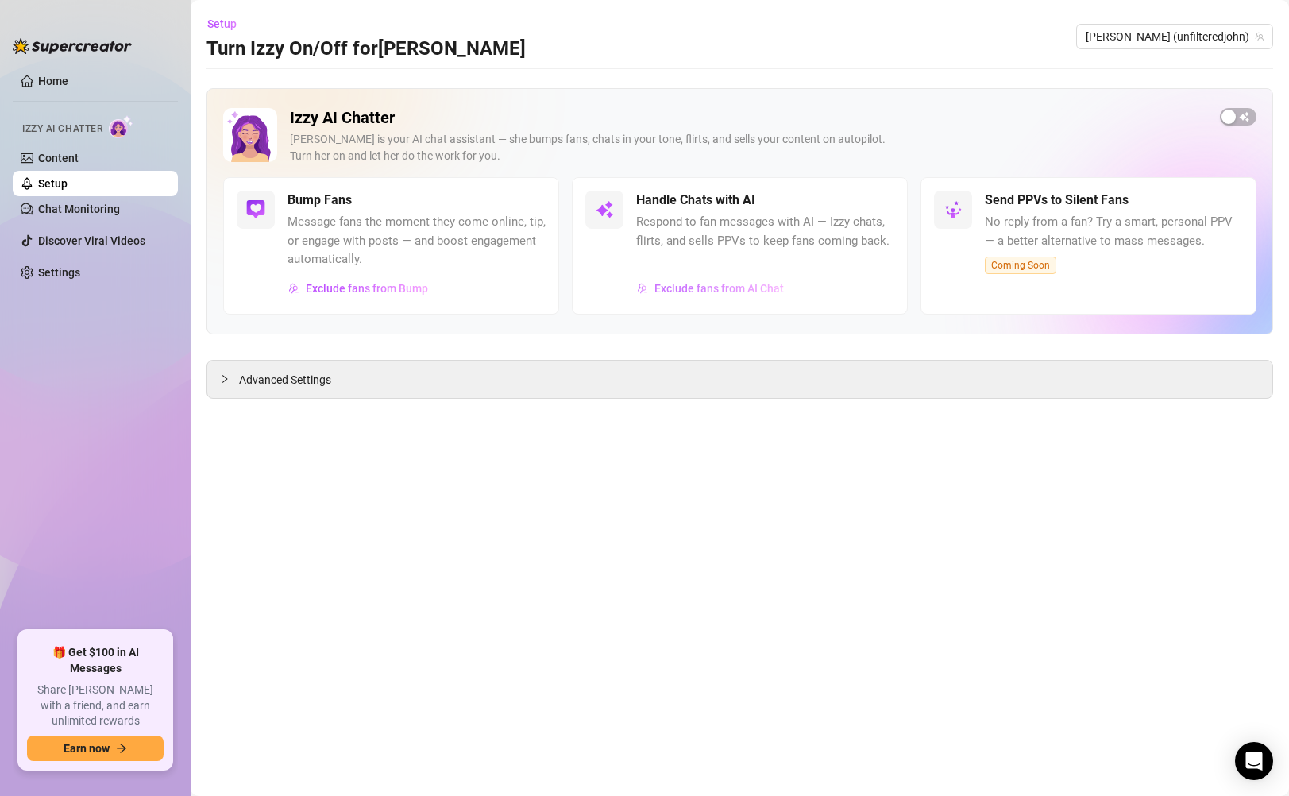
click at [701, 297] on button "Exclude fans from AI Chat" at bounding box center [710, 288] width 149 height 25
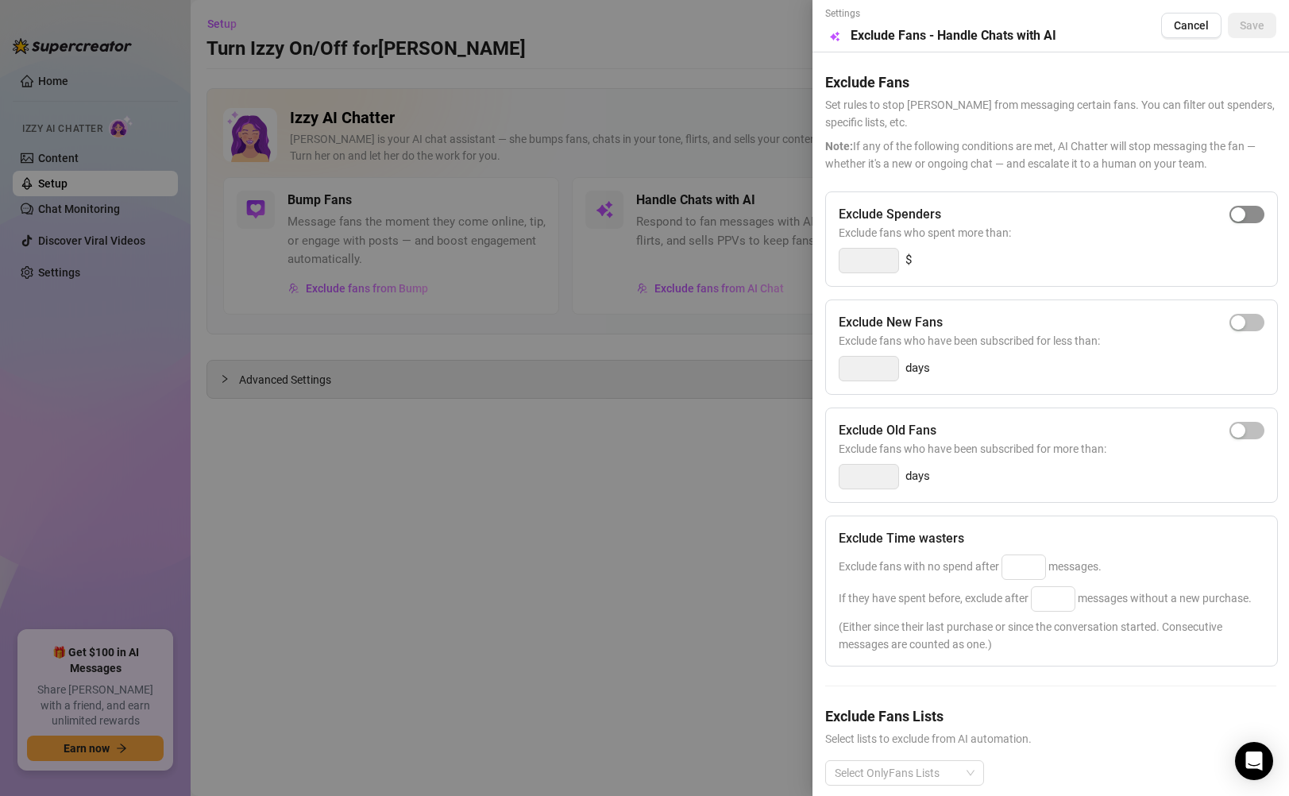
click at [883, 207] on span "button" at bounding box center [1247, 214] width 35 height 17
drag, startPoint x: 881, startPoint y: 258, endPoint x: 812, endPoint y: 257, distance: 69.1
click at [813, 257] on div "Settings Preview Exclude Fans - Handle Chats with AI Cancel Save Exclude Fans S…" at bounding box center [1051, 398] width 477 height 796
type input "500"
click at [883, 567] on input at bounding box center [1024, 567] width 43 height 24
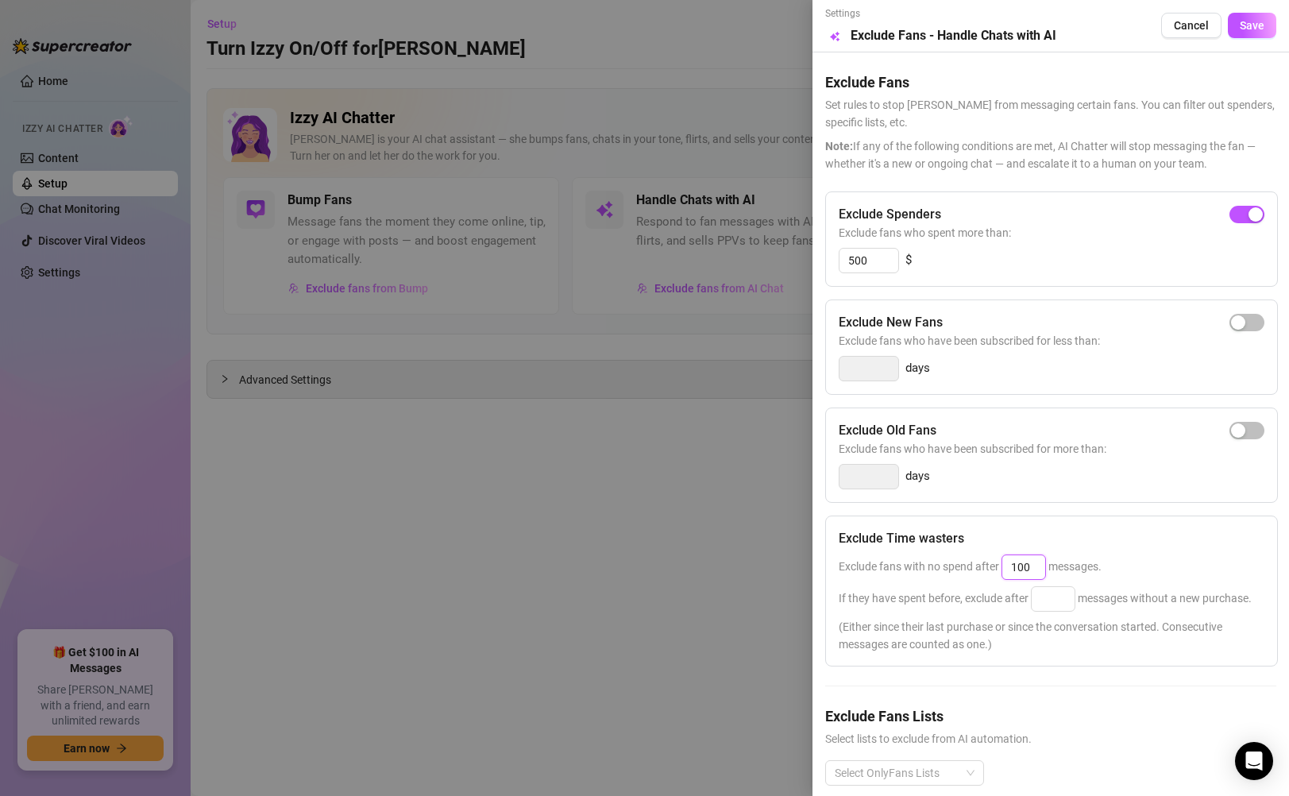
type input "100"
click at [883, 29] on span "Save" at bounding box center [1252, 25] width 25 height 13
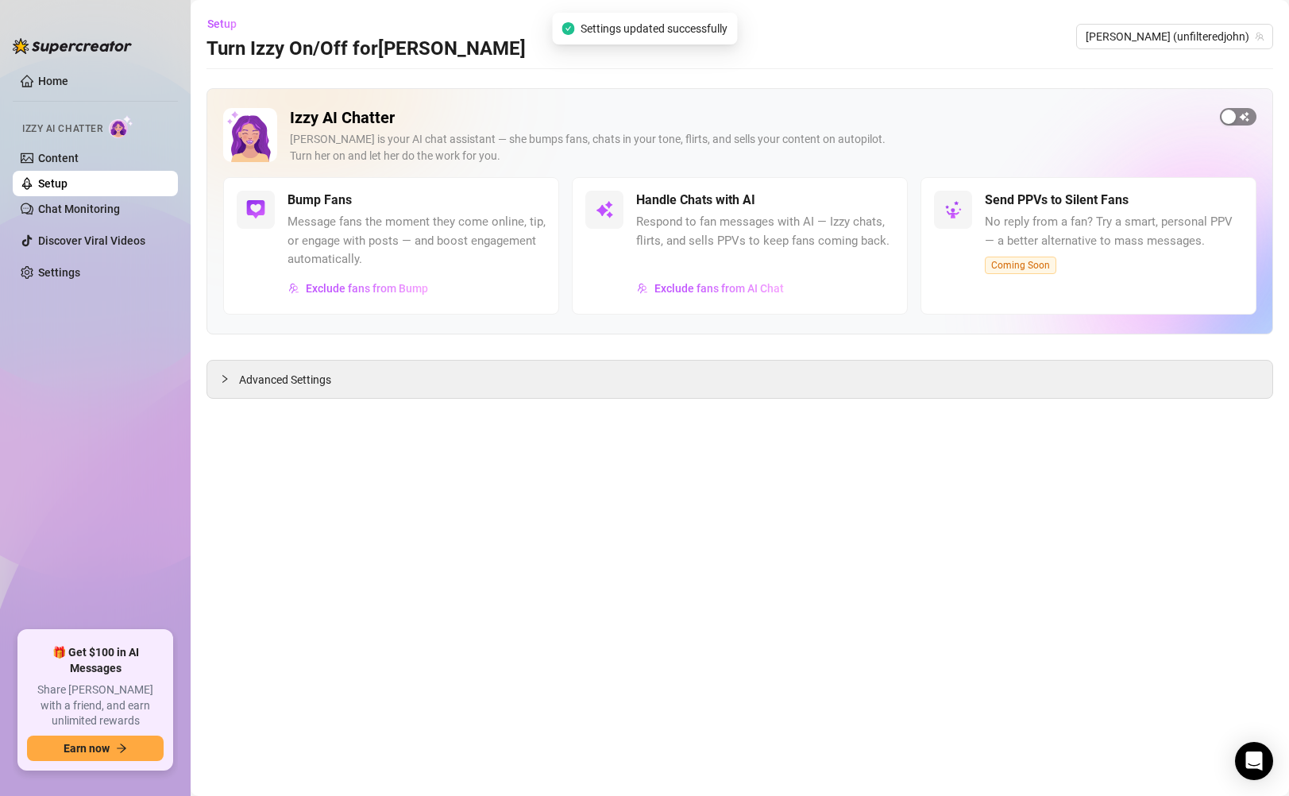
click at [883, 117] on span "button" at bounding box center [1238, 116] width 37 height 17
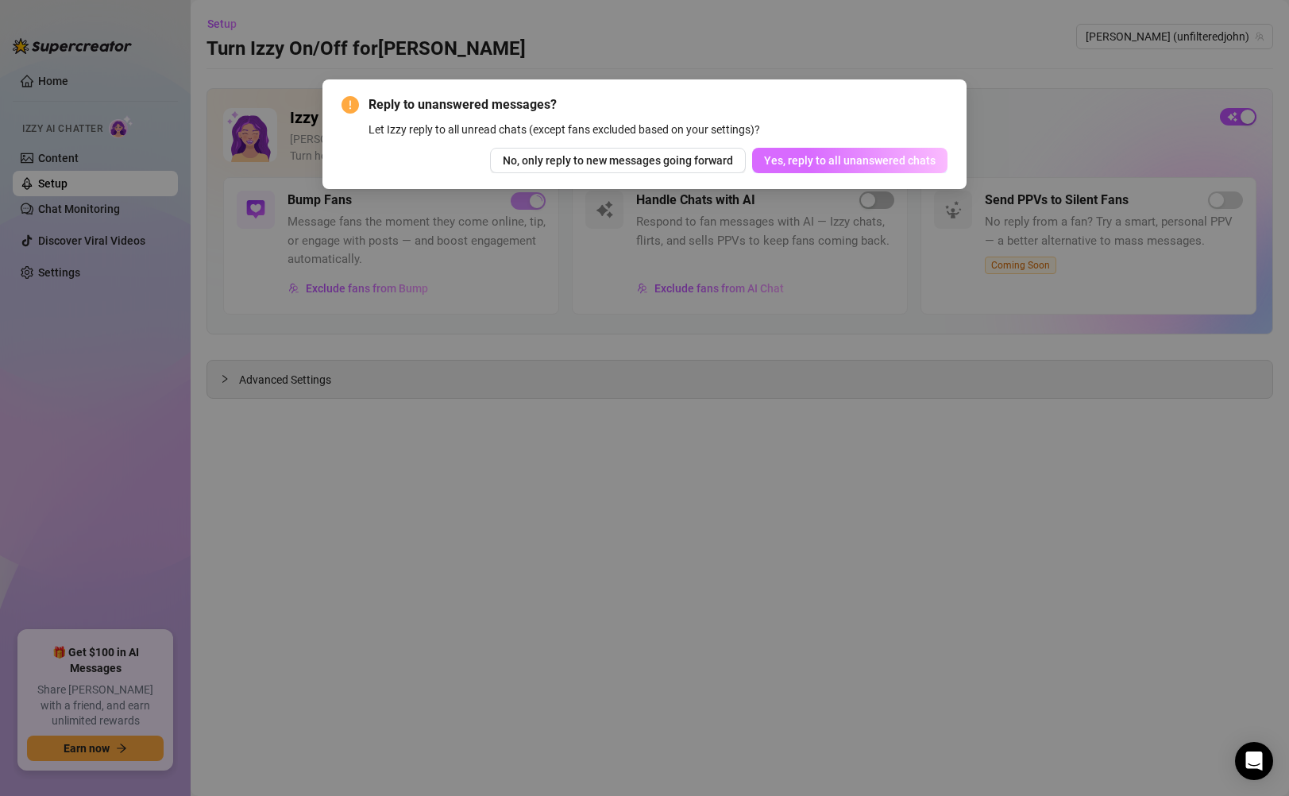
click at [883, 165] on span "Yes, reply to all unanswered chats" at bounding box center [850, 160] width 172 height 13
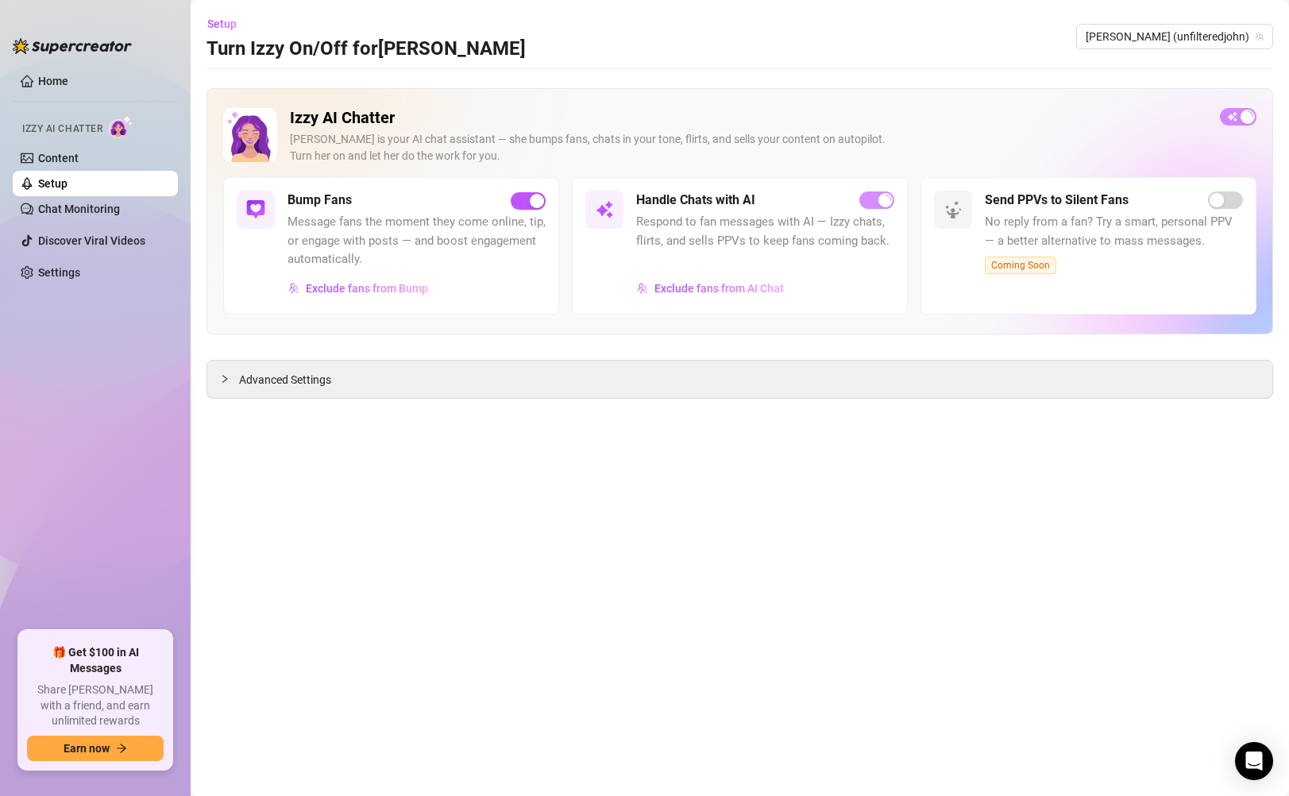
click at [68, 183] on link "Setup" at bounding box center [52, 183] width 29 height 13
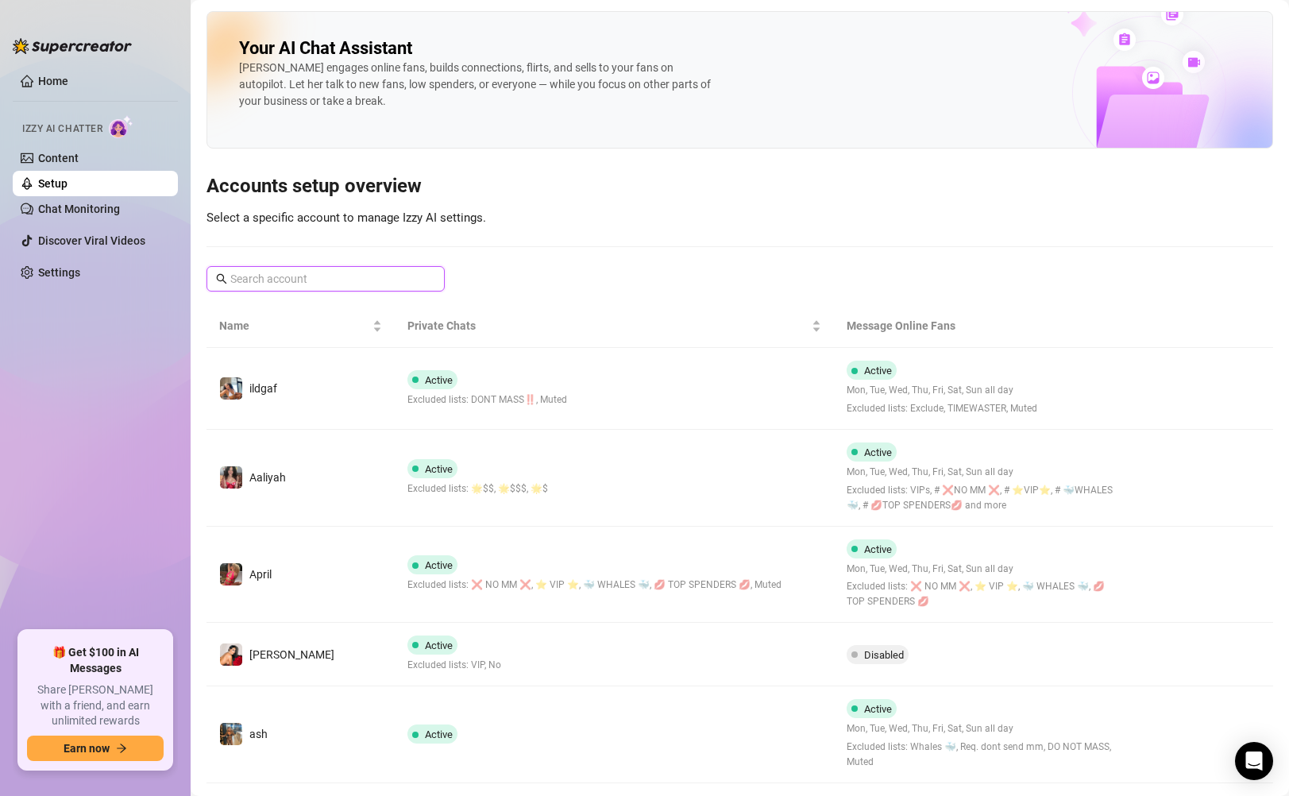
click at [261, 271] on input "text" at bounding box center [326, 278] width 192 height 17
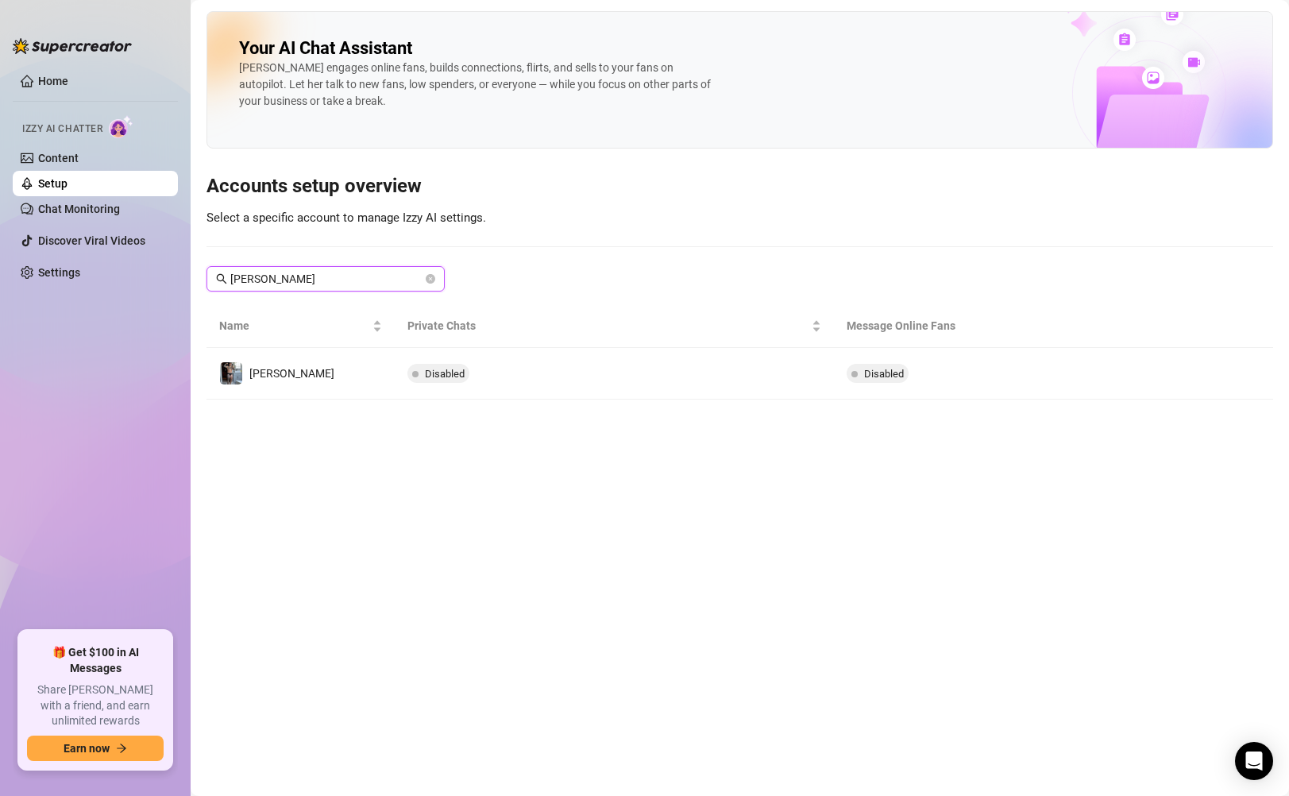
type input "[PERSON_NAME]"
click at [99, 143] on div "Izzy AI Chatter" at bounding box center [94, 127] width 168 height 36
click at [79, 152] on link "Content" at bounding box center [58, 158] width 41 height 13
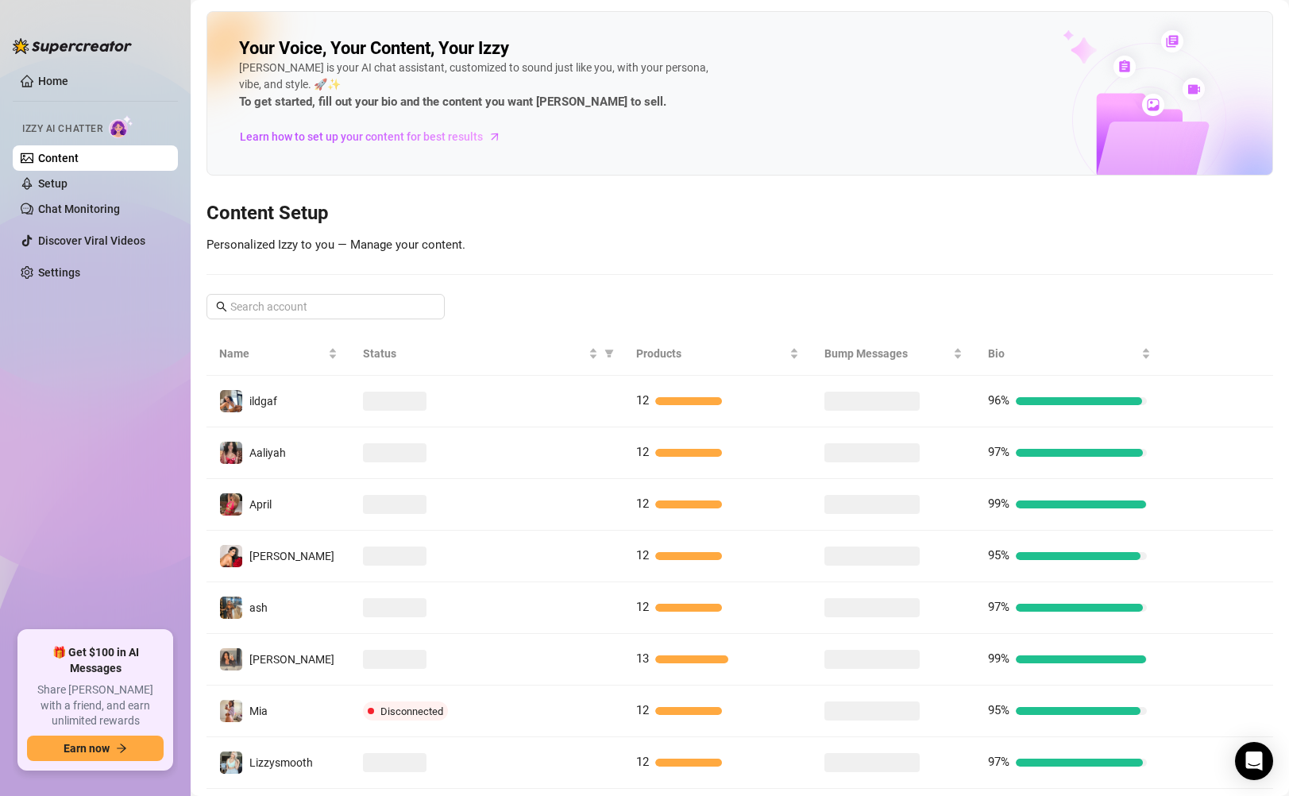
click at [79, 152] on link "Content" at bounding box center [58, 158] width 41 height 13
click at [285, 311] on input "text" at bounding box center [326, 306] width 192 height 17
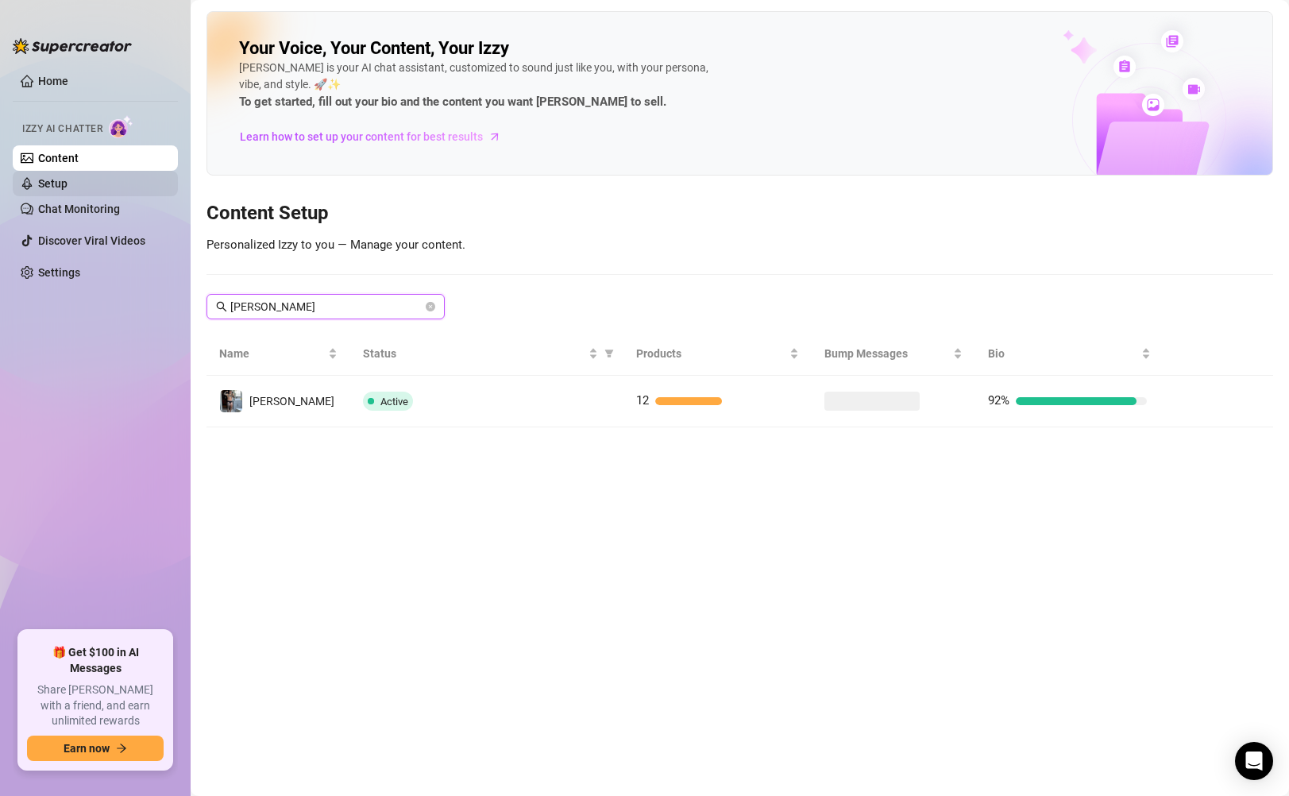
type input "[PERSON_NAME]"
click at [68, 177] on link "Setup" at bounding box center [52, 183] width 29 height 13
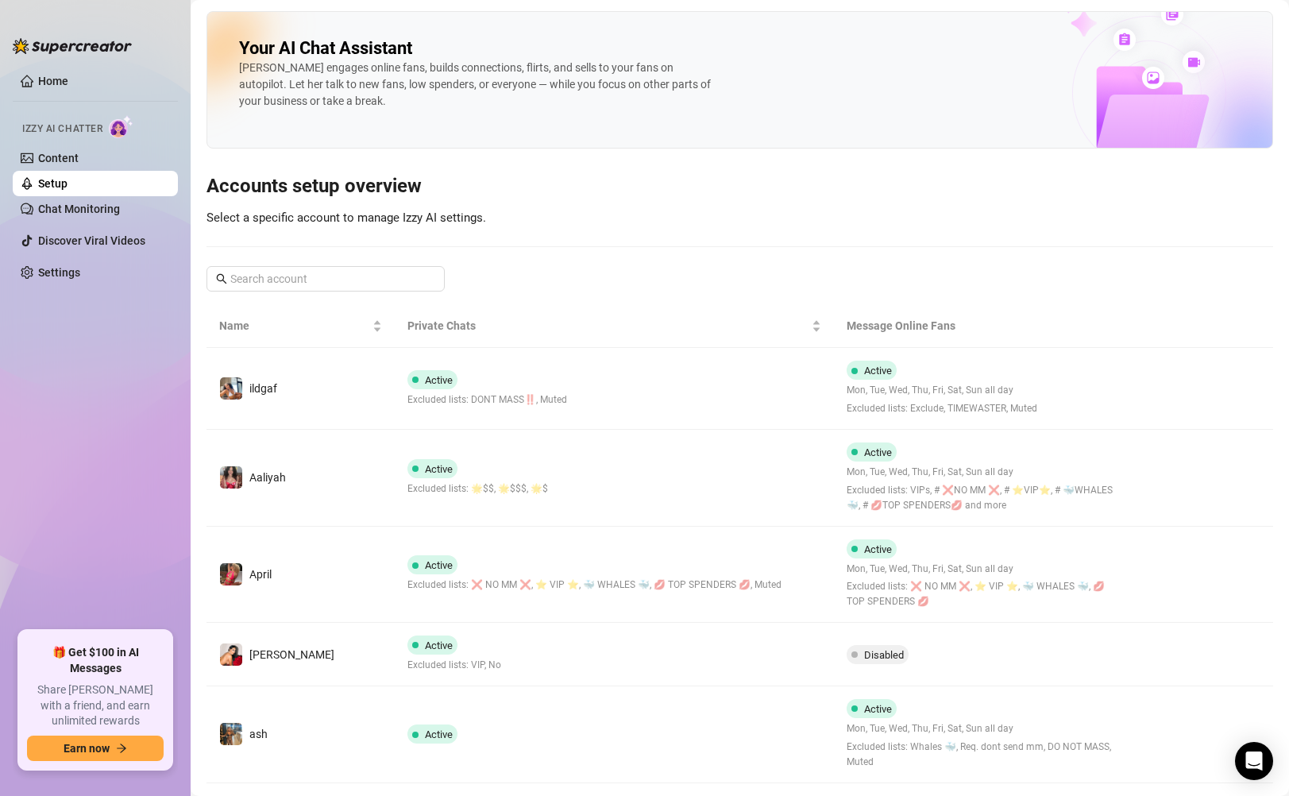
click at [274, 263] on div "Your AI Chat Assistant [PERSON_NAME] engages online fans, builds connections, f…" at bounding box center [740, 612] width 1067 height 1203
click at [276, 277] on input "text" at bounding box center [326, 278] width 192 height 17
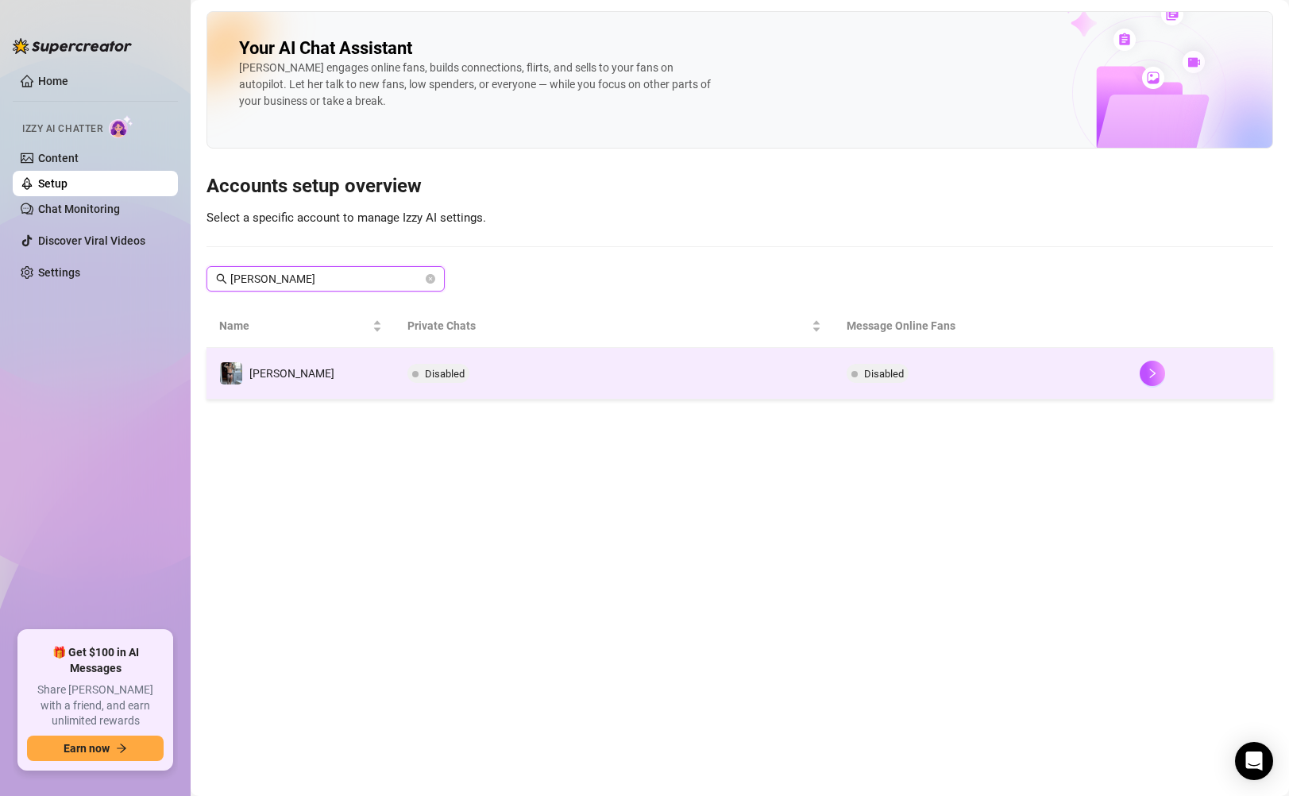
type input "[PERSON_NAME]"
click at [578, 377] on td "Disabled" at bounding box center [614, 374] width 439 height 52
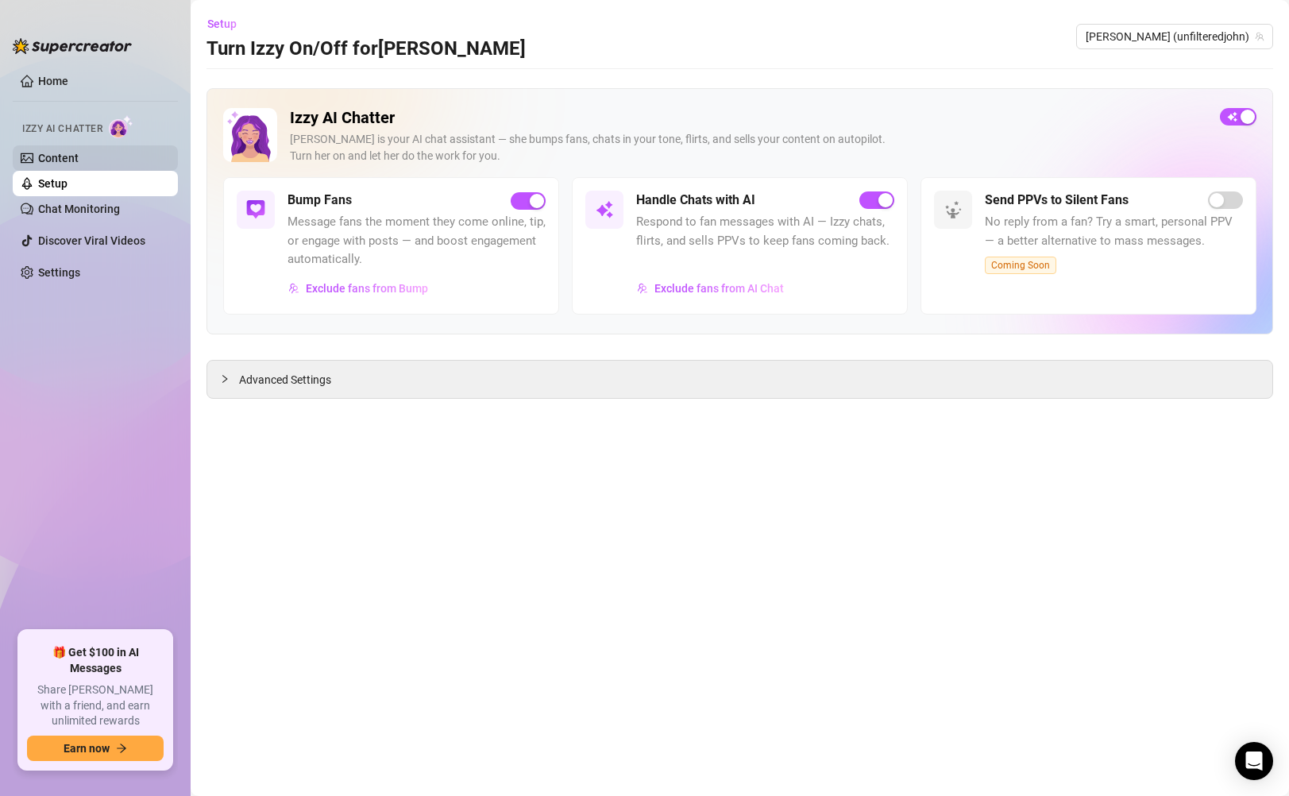
click at [79, 160] on link "Content" at bounding box center [58, 158] width 41 height 13
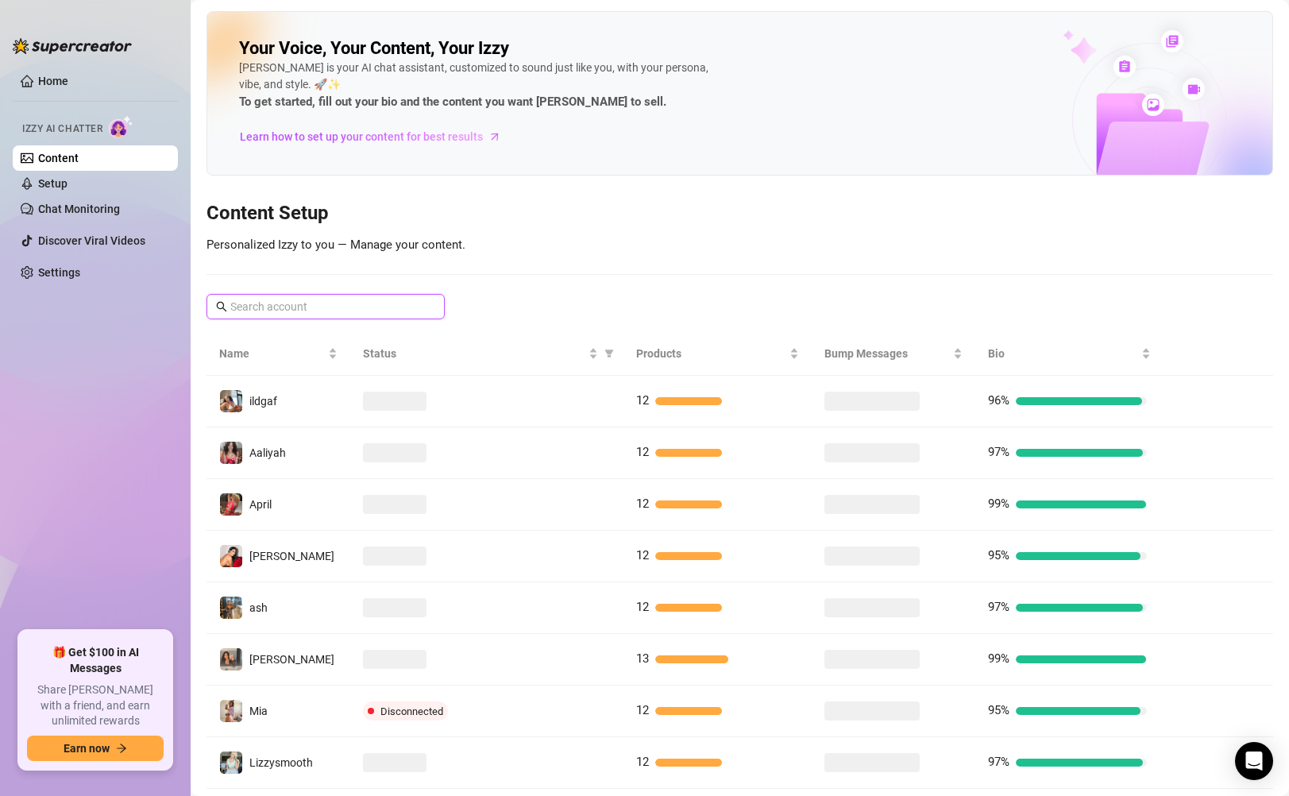
click at [387, 299] on input "text" at bounding box center [326, 306] width 192 height 17
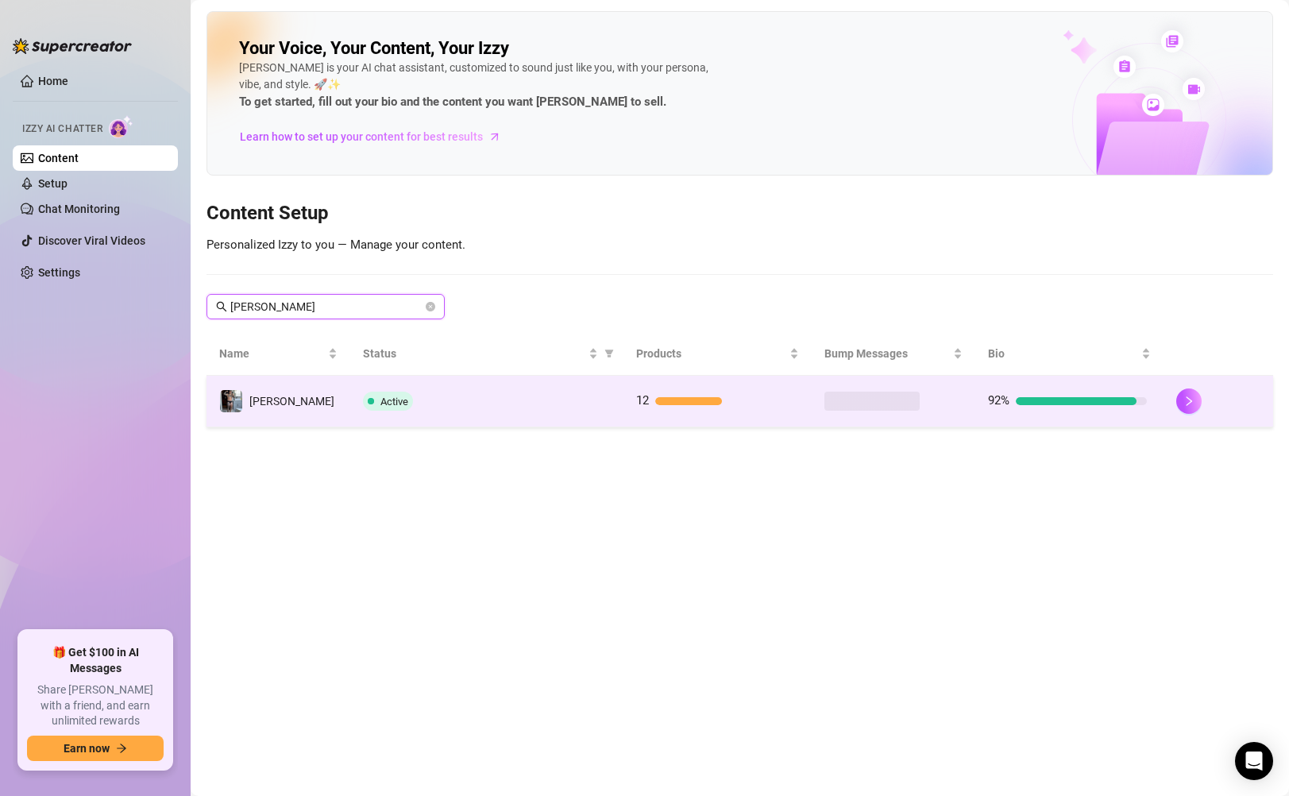
type input "[PERSON_NAME]"
click at [572, 405] on div "Active" at bounding box center [487, 401] width 248 height 19
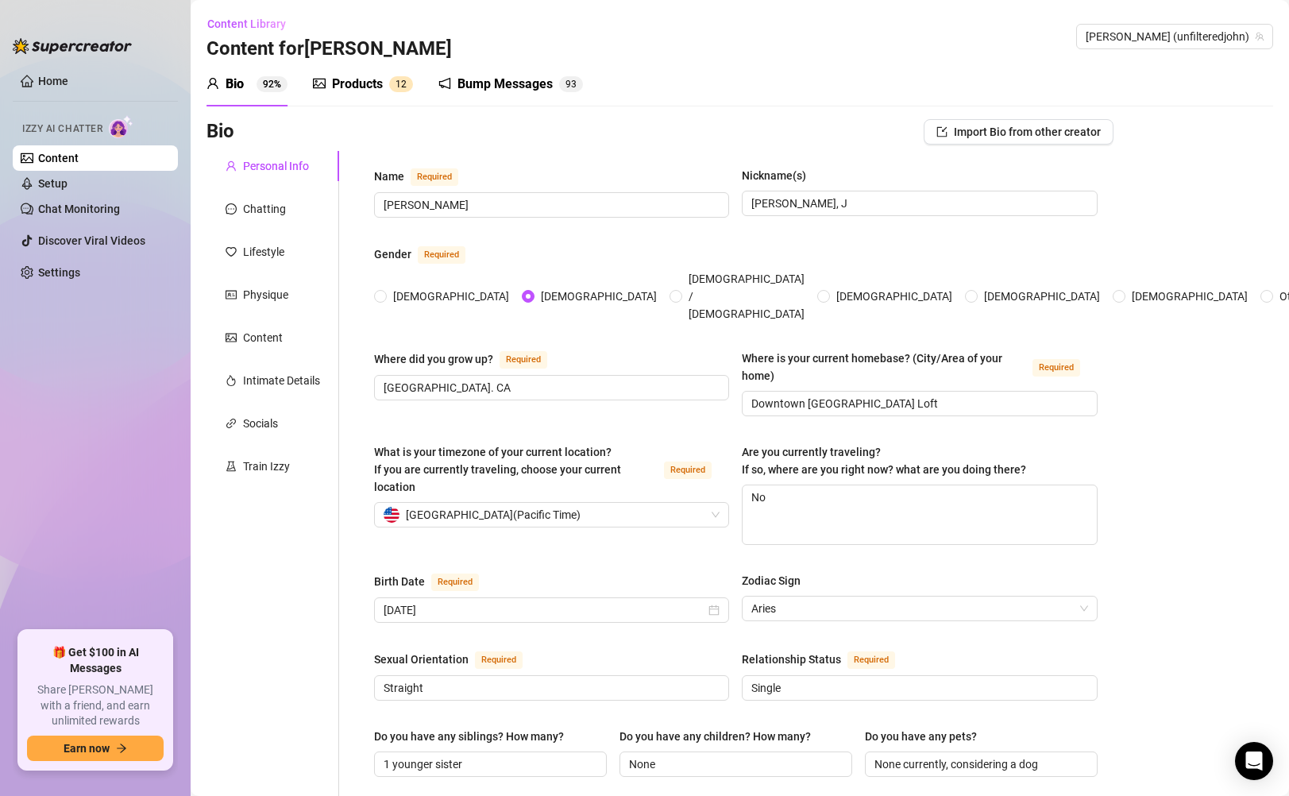
click at [68, 164] on link "Content" at bounding box center [58, 158] width 41 height 13
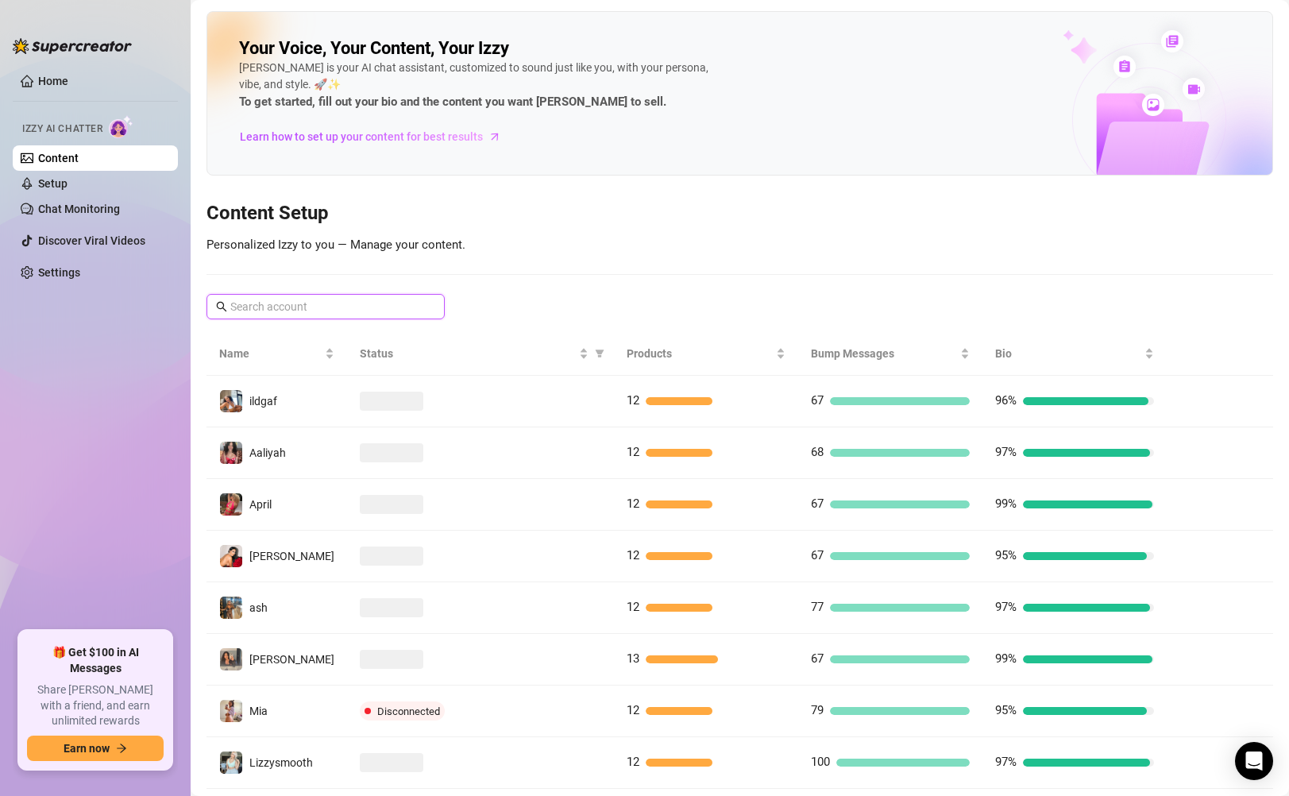
click at [334, 309] on input "text" at bounding box center [326, 306] width 192 height 17
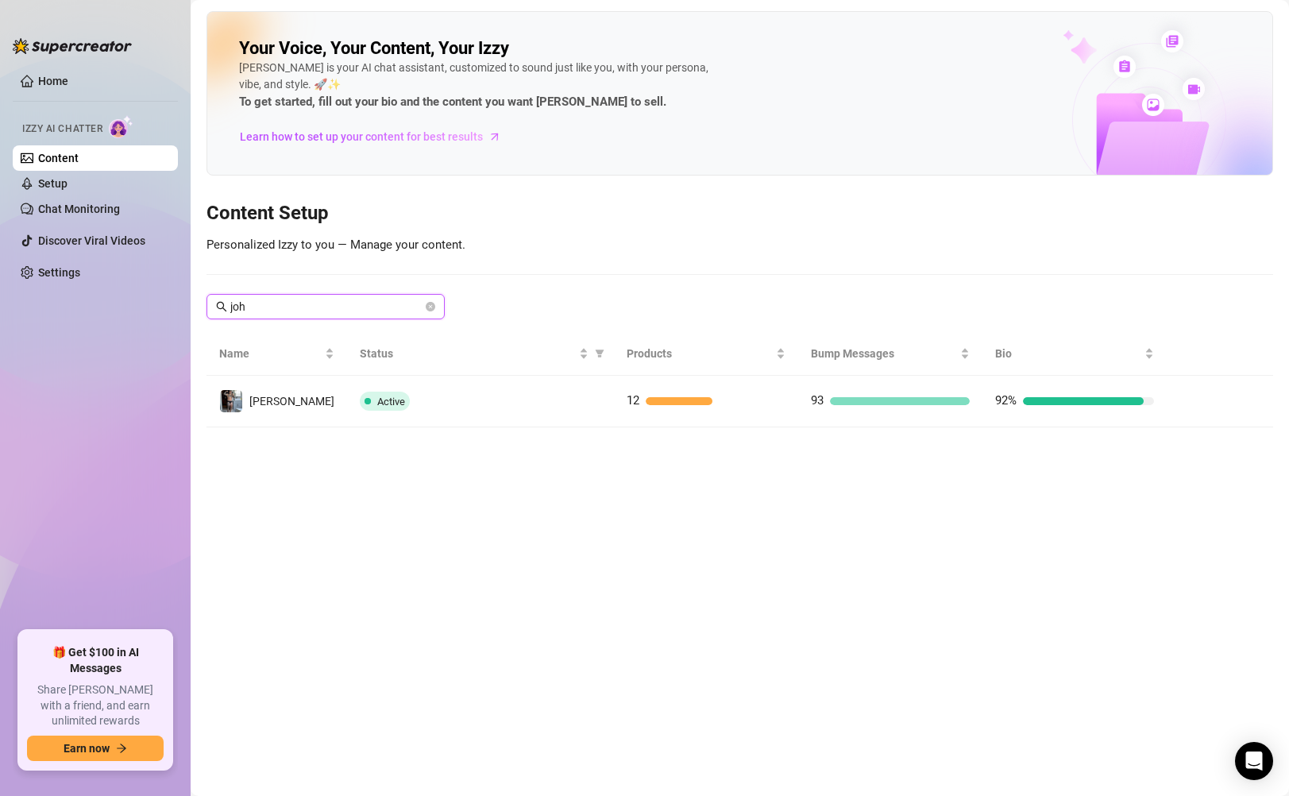
type input "[PERSON_NAME]"
click at [434, 310] on icon "close-circle" at bounding box center [431, 307] width 10 height 10
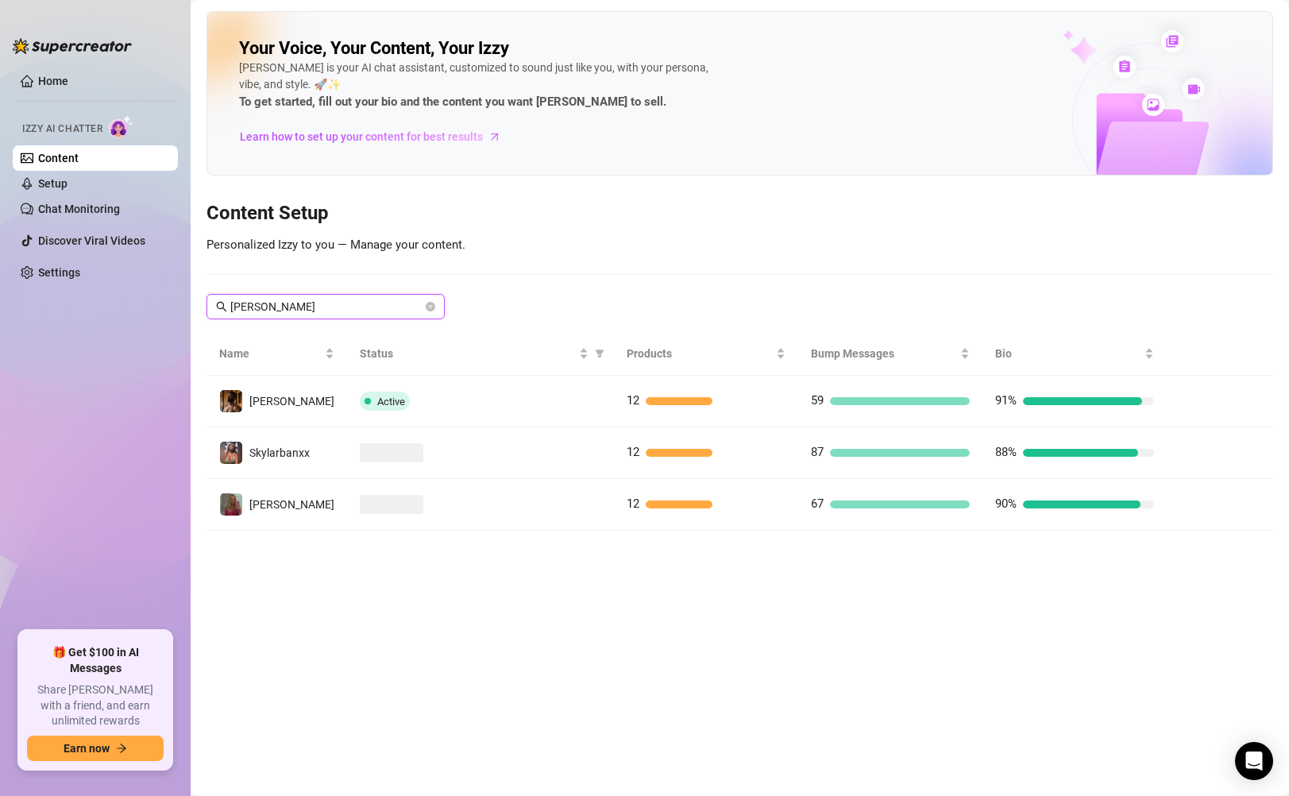
type input "[PERSON_NAME]"
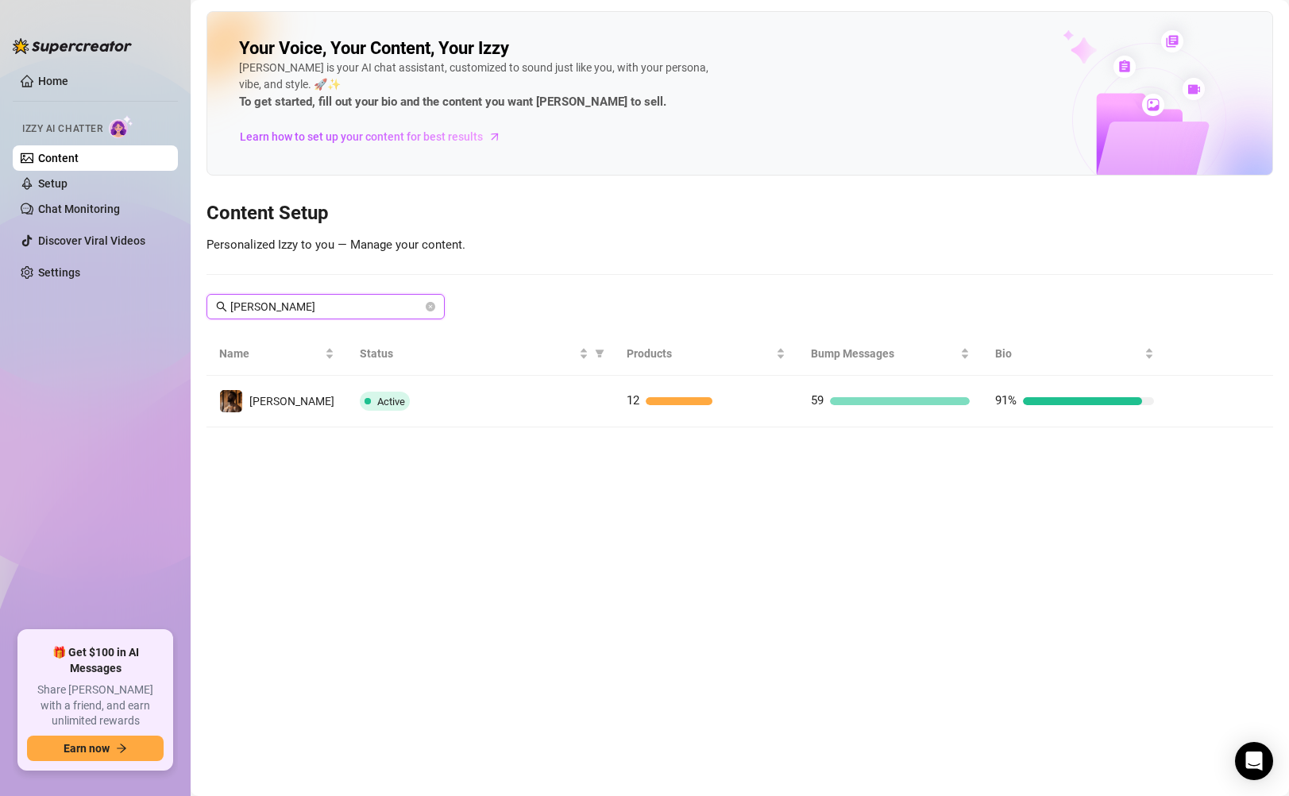
click at [433, 305] on icon "close-circle" at bounding box center [431, 307] width 10 height 10
type input "[PERSON_NAME]"
click at [432, 307] on icon "close-circle" at bounding box center [431, 307] width 10 height 10
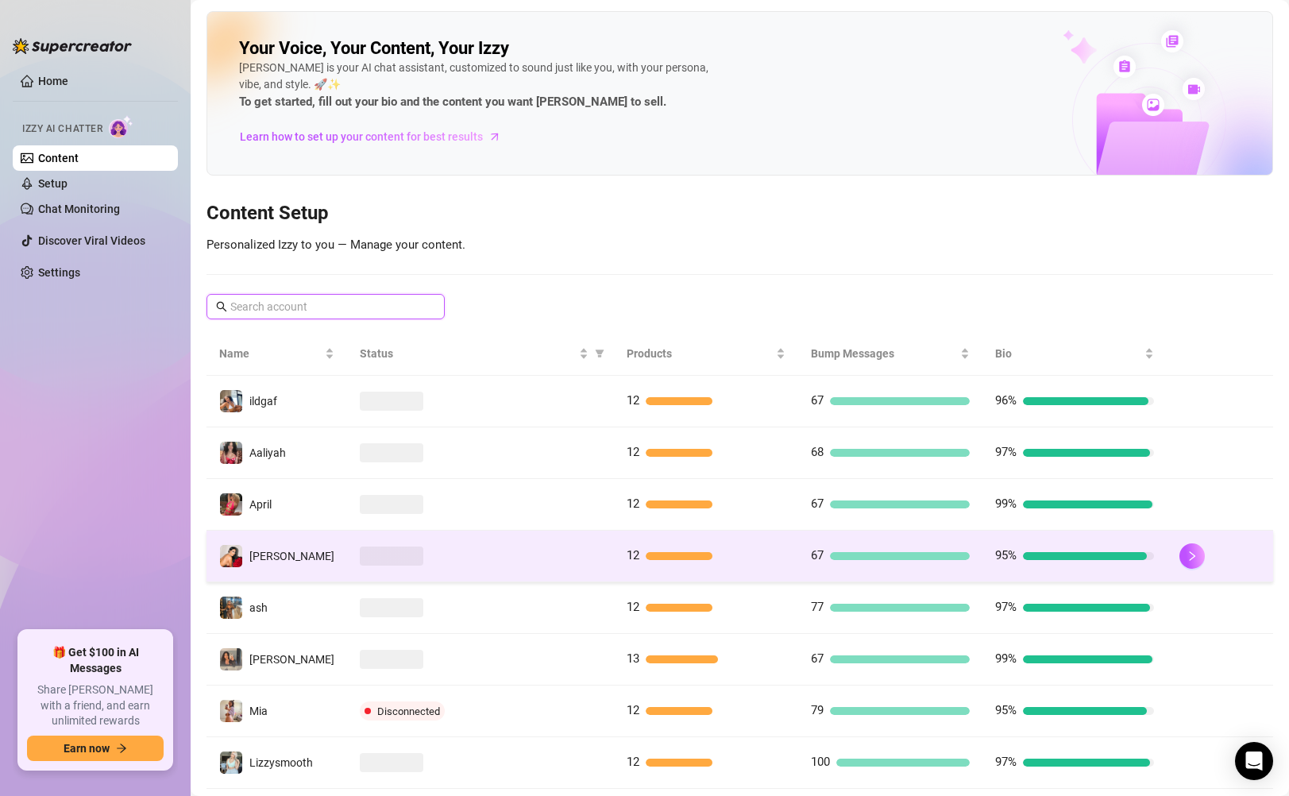
scroll to position [188, 0]
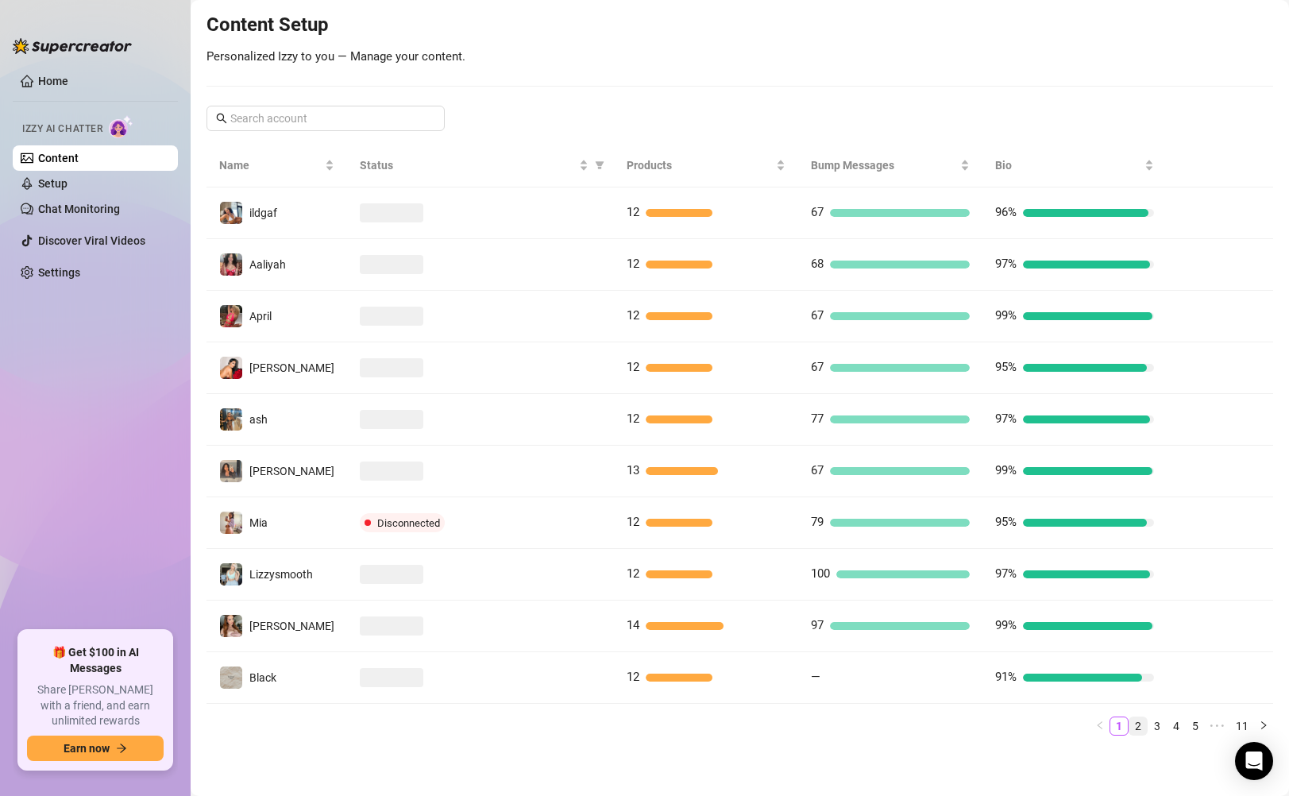
click at [883, 729] on link "2" at bounding box center [1138, 725] width 17 height 17
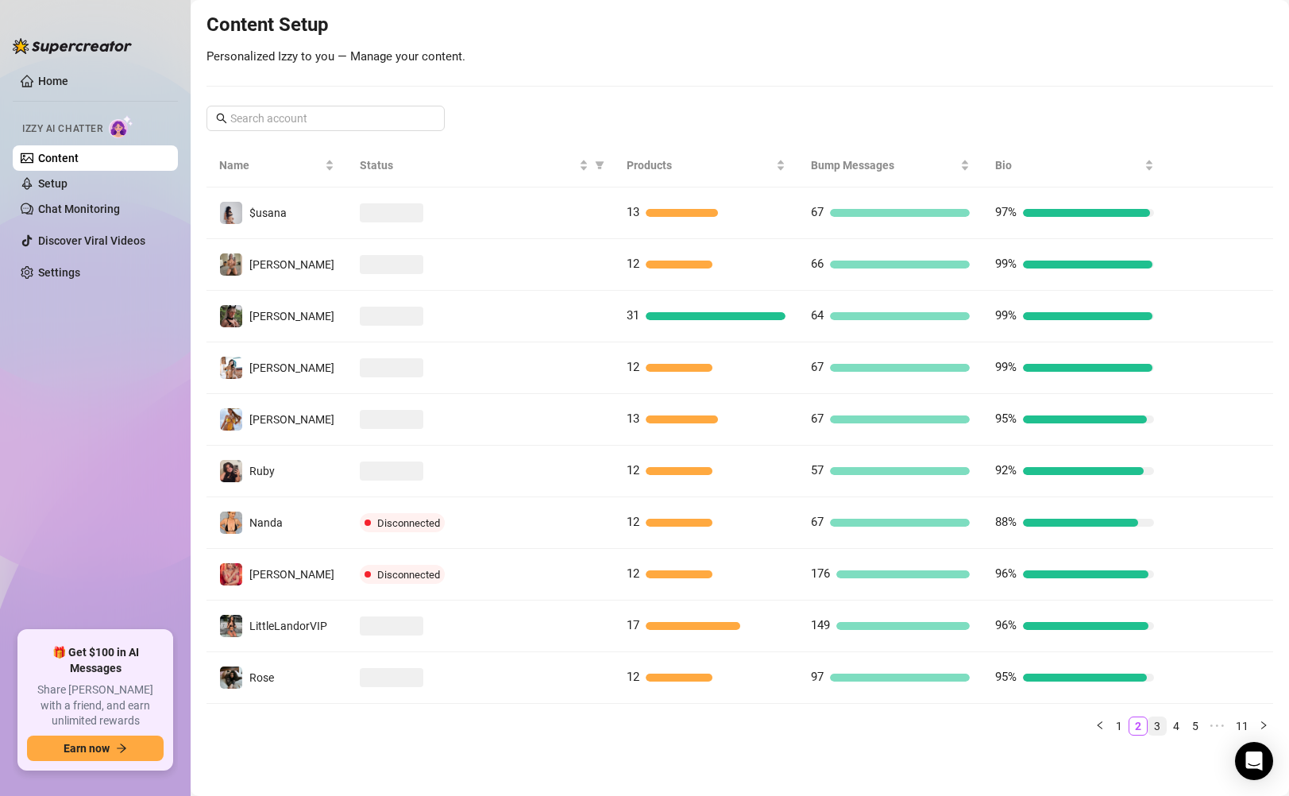
click at [883, 728] on link "3" at bounding box center [1157, 725] width 17 height 17
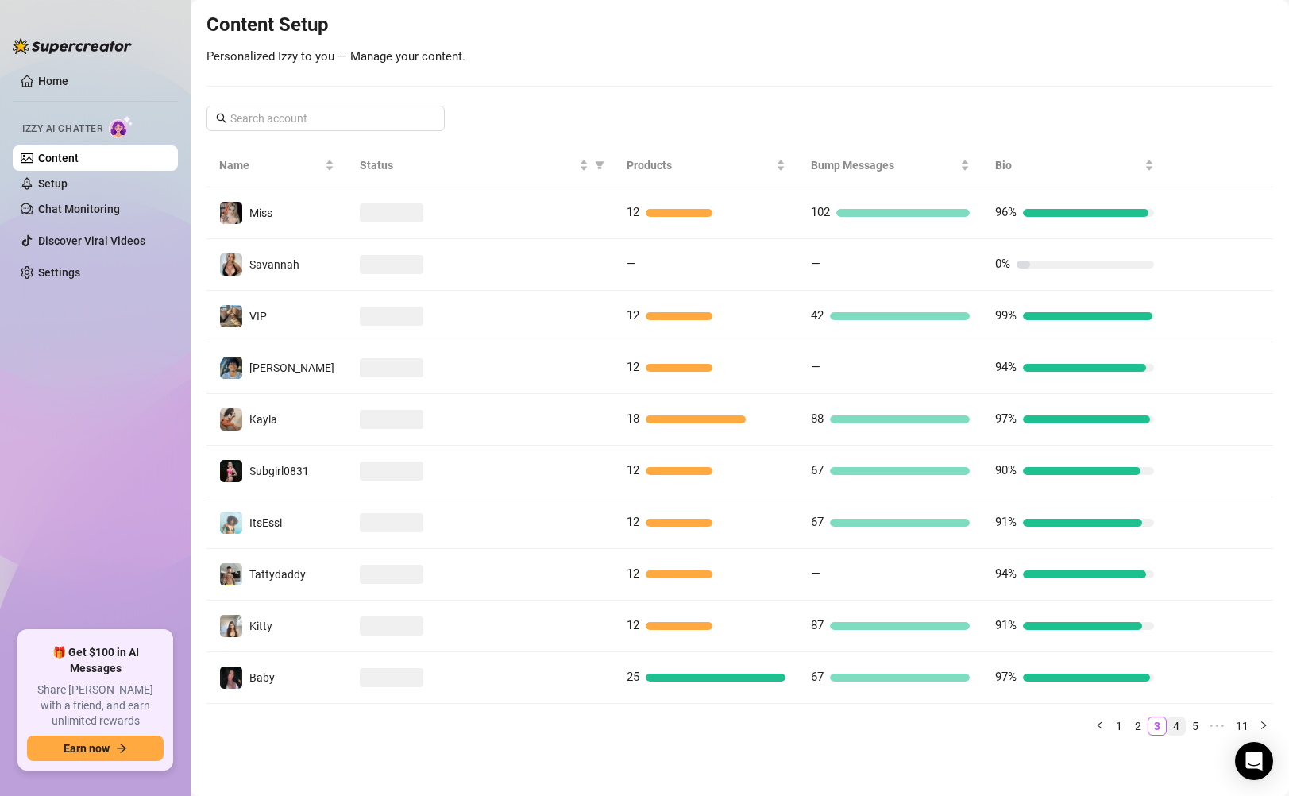
click at [883, 727] on link "4" at bounding box center [1176, 725] width 17 height 17
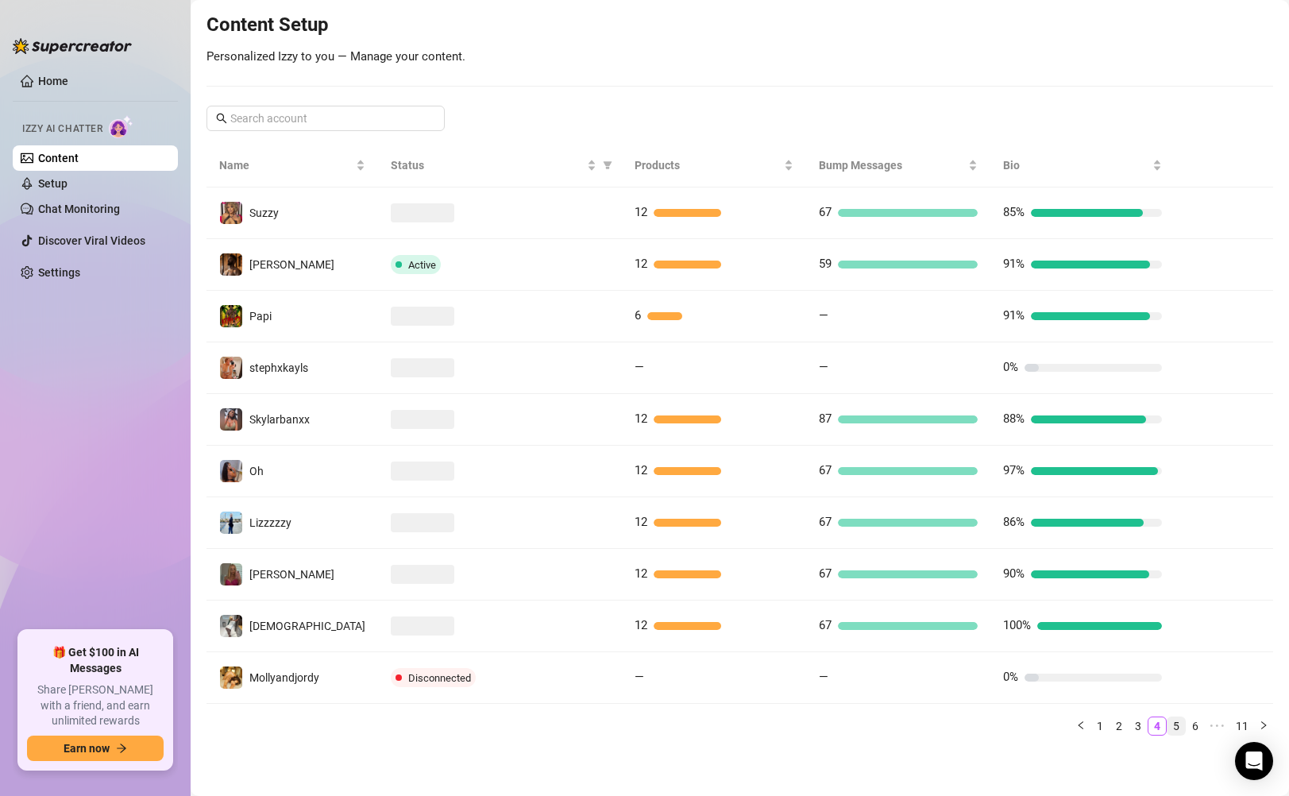
click at [883, 726] on link "5" at bounding box center [1176, 725] width 17 height 17
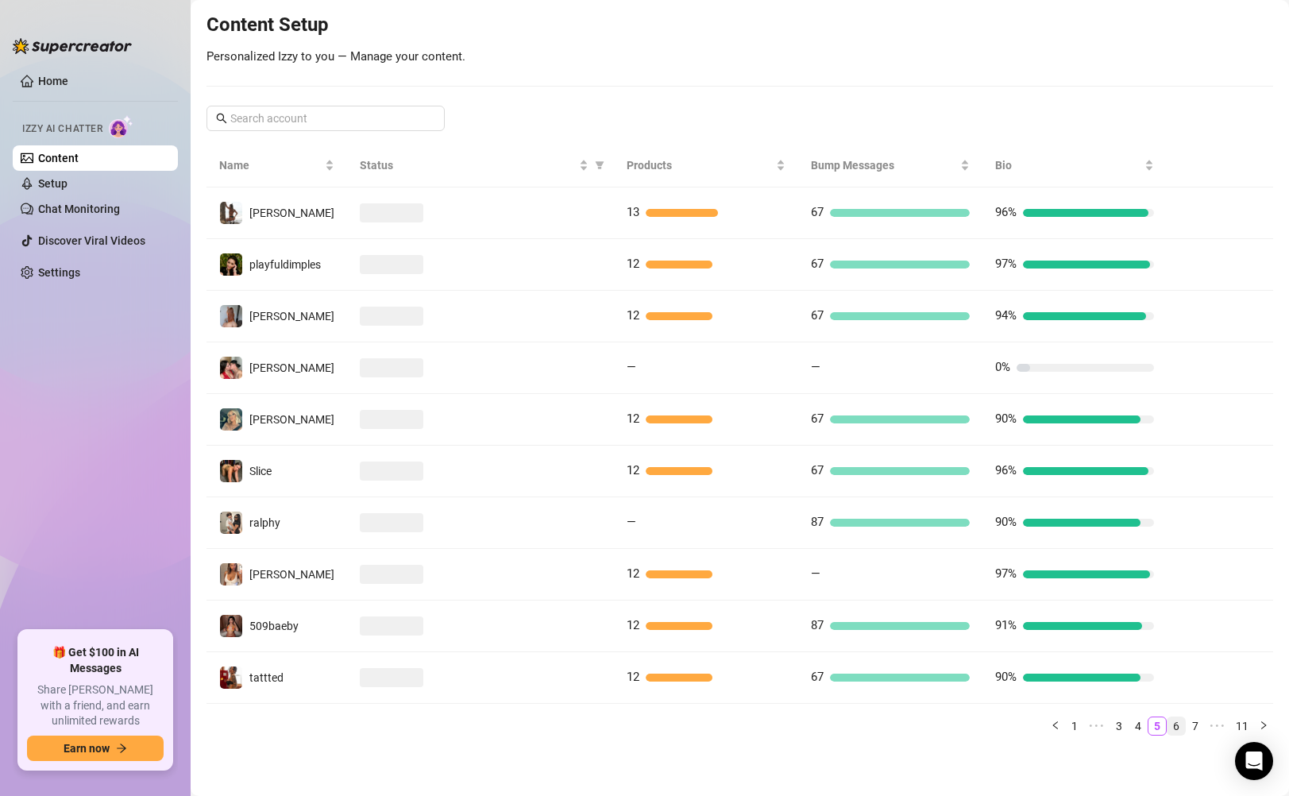
click at [883, 728] on link "6" at bounding box center [1176, 725] width 17 height 17
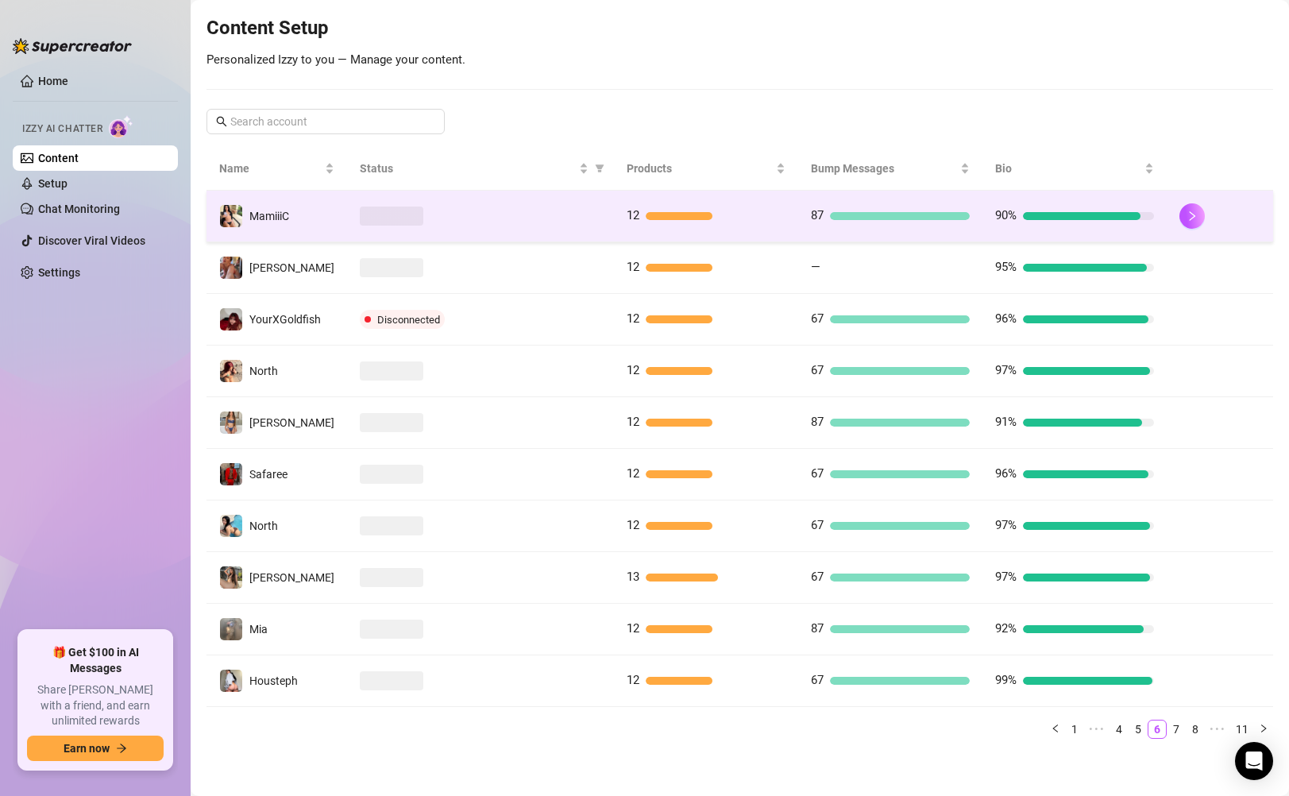
scroll to position [185, 0]
